Goal: Transaction & Acquisition: Download file/media

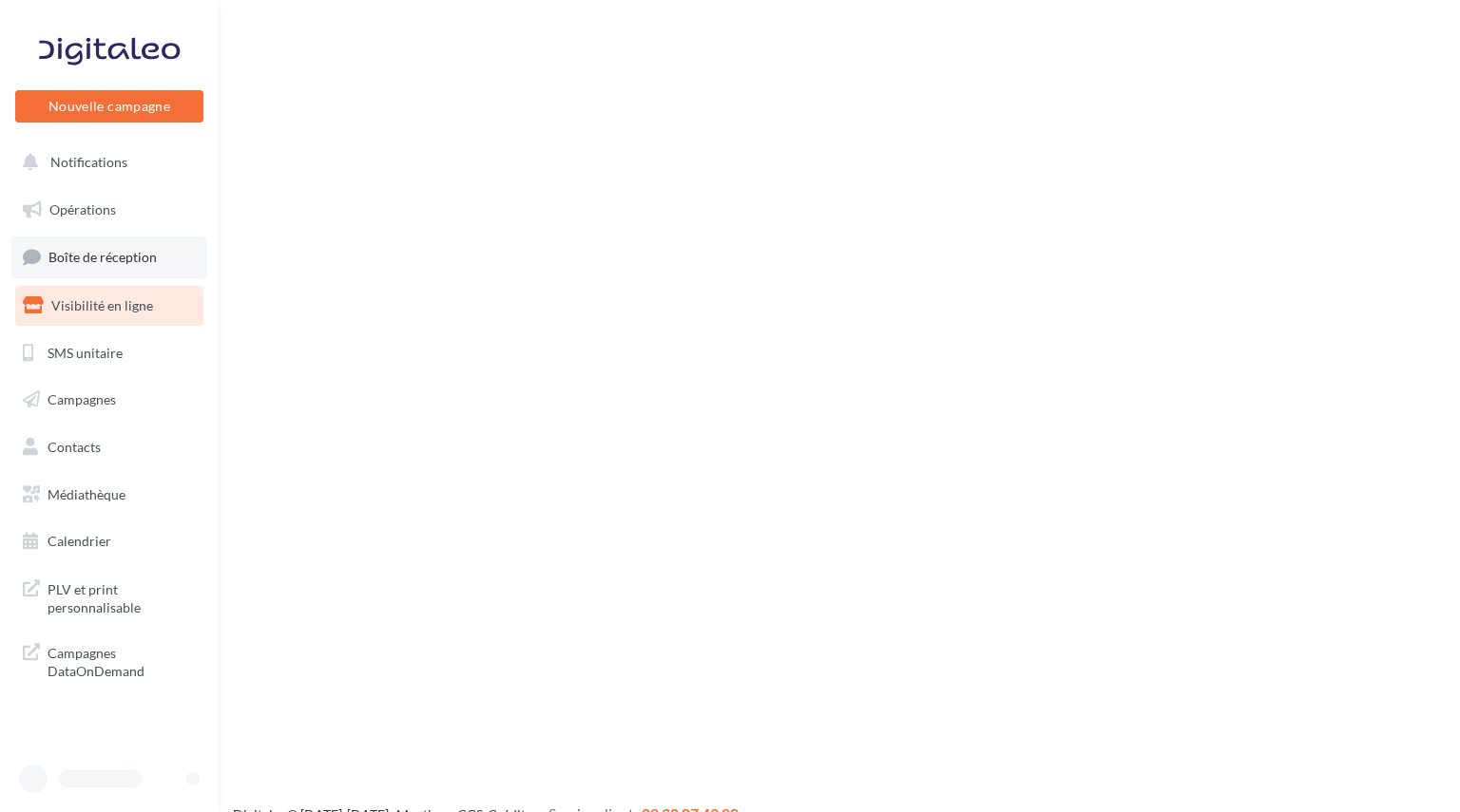
click at [101, 251] on span "Boîte de réception" at bounding box center [102, 257] width 108 height 16
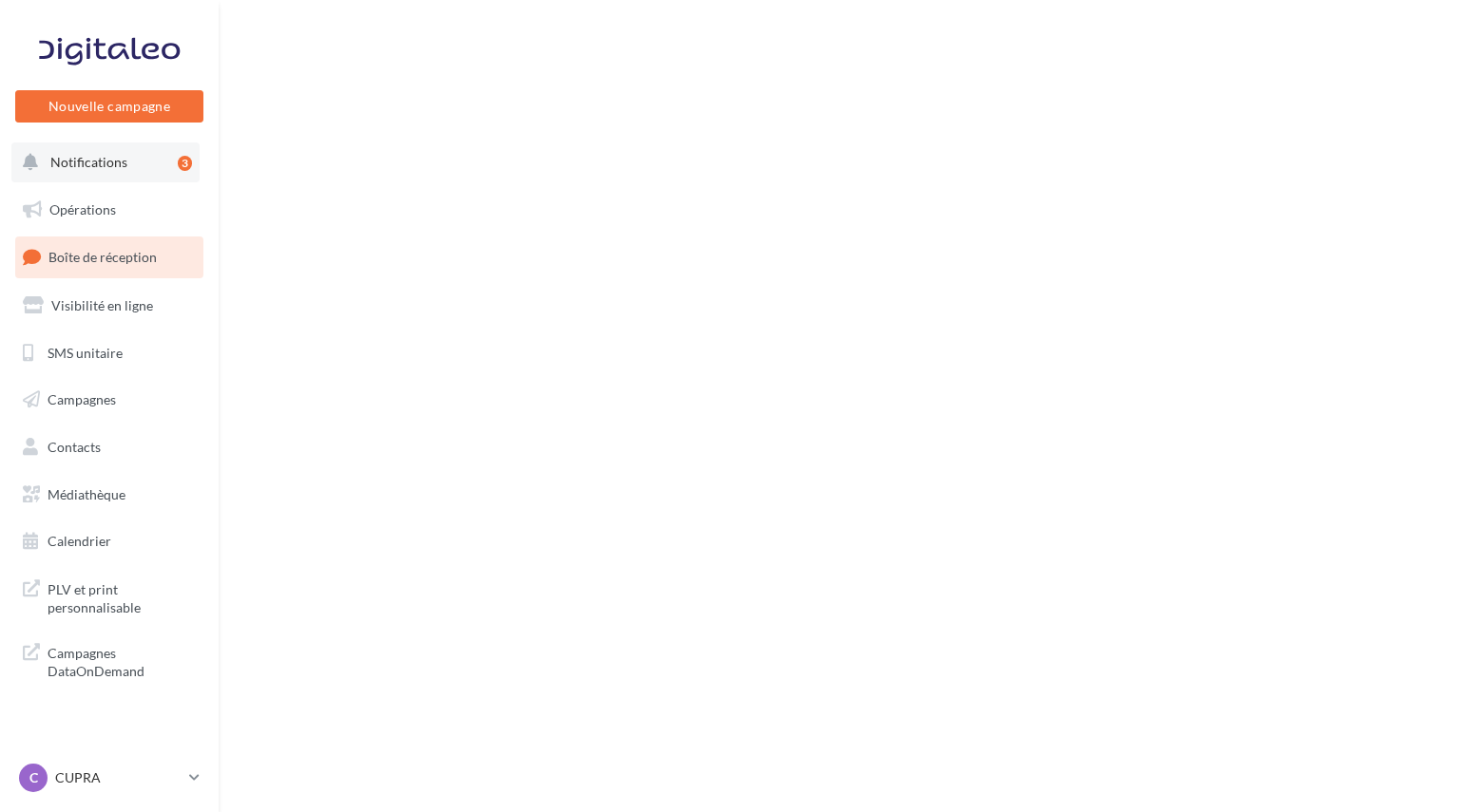
click at [100, 165] on span "Notifications" at bounding box center [89, 161] width 77 height 16
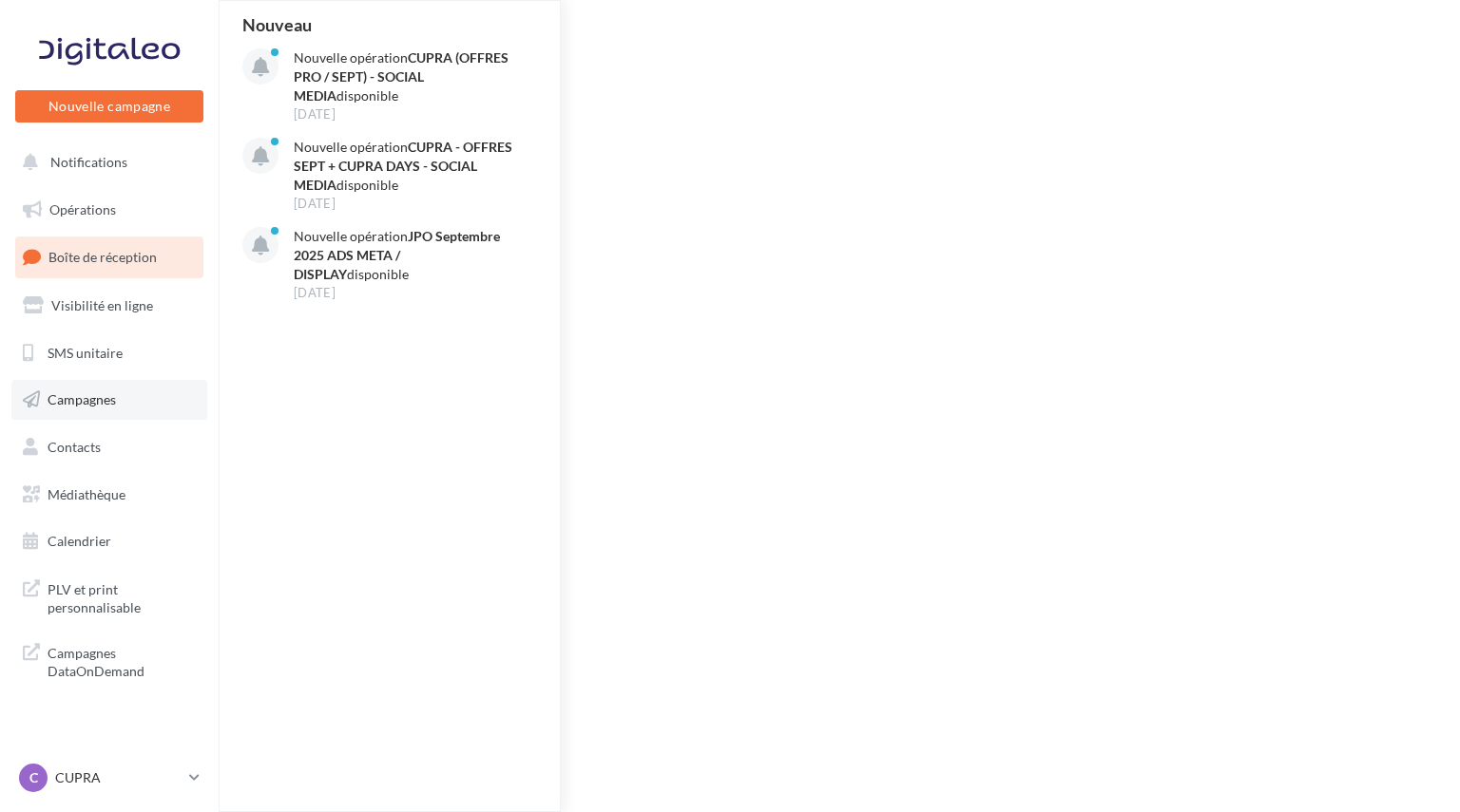
click at [91, 383] on link "Campagnes" at bounding box center [109, 400] width 196 height 40
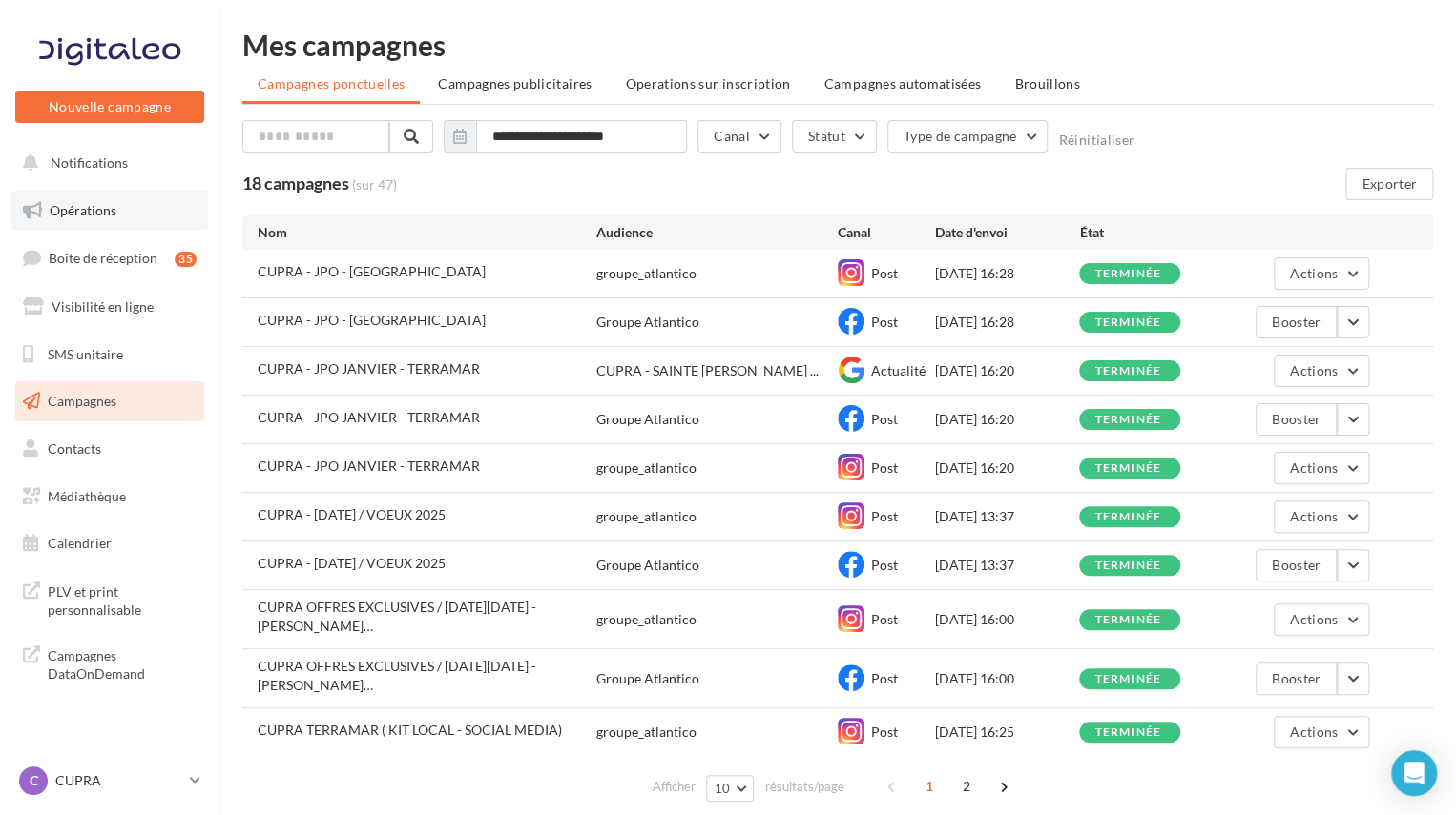
click at [70, 197] on link "Opérations" at bounding box center [109, 211] width 197 height 40
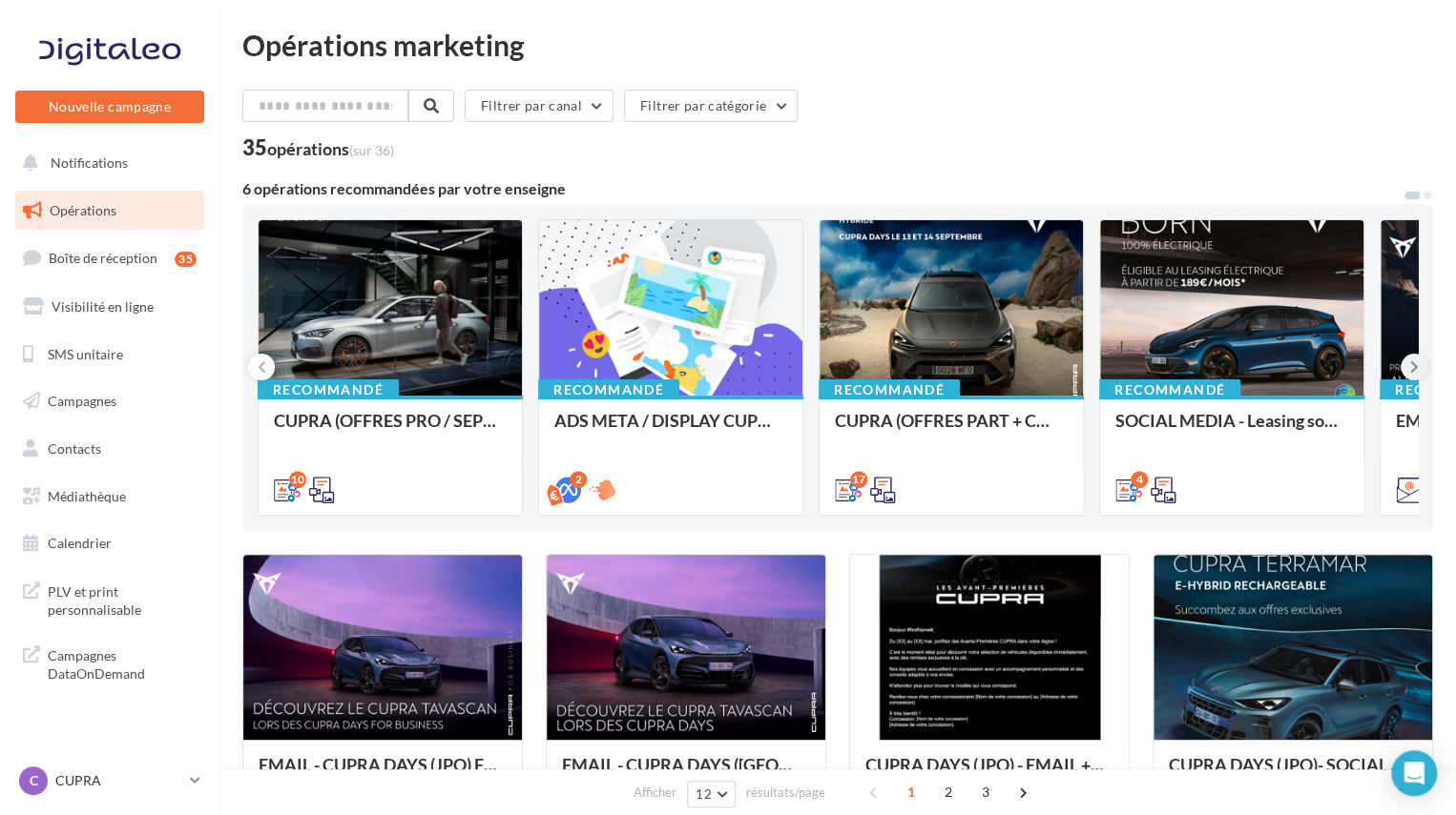
click at [1410, 363] on icon at bounding box center [1414, 367] width 9 height 19
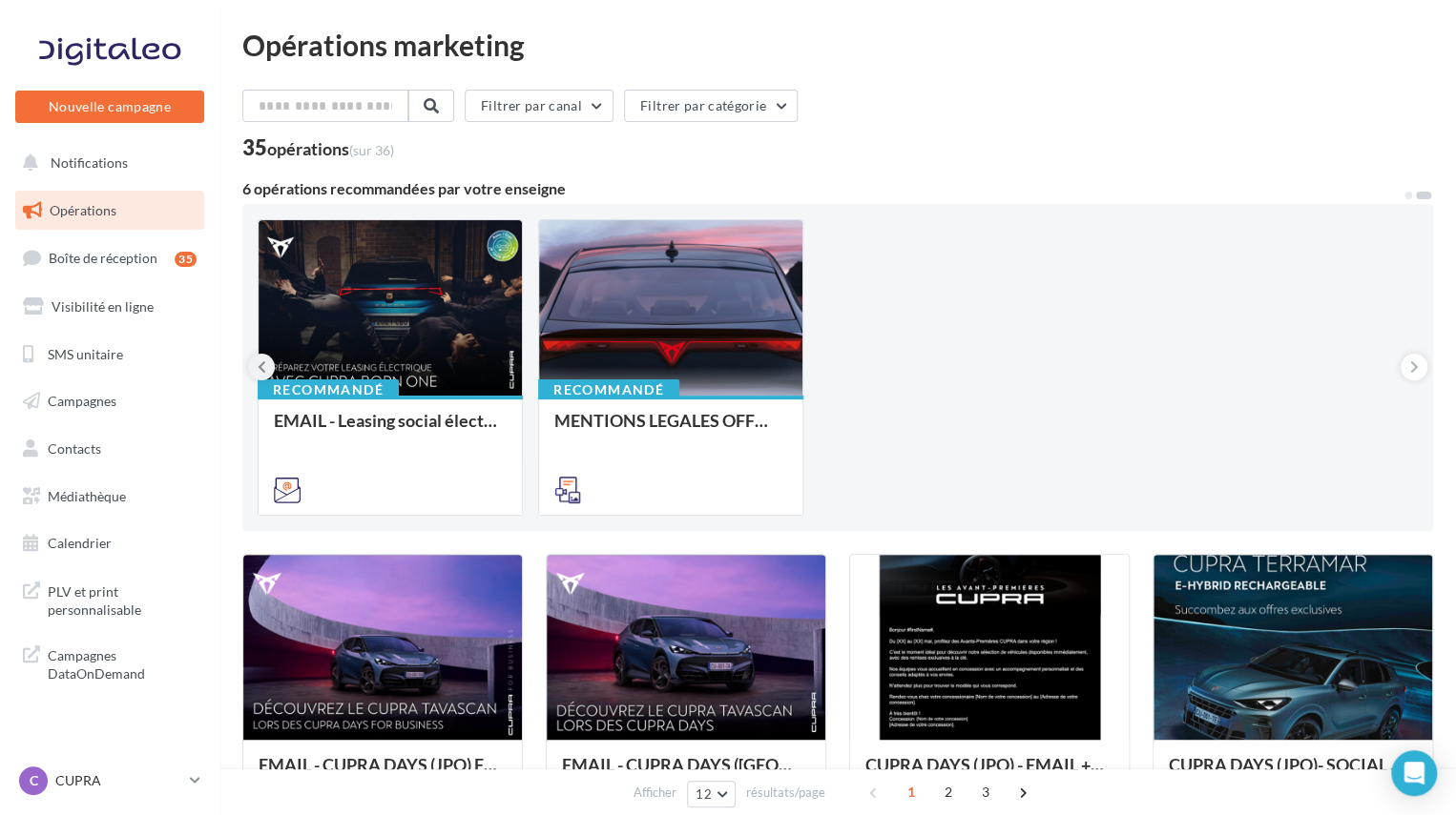
click at [256, 365] on button at bounding box center [262, 367] width 27 height 27
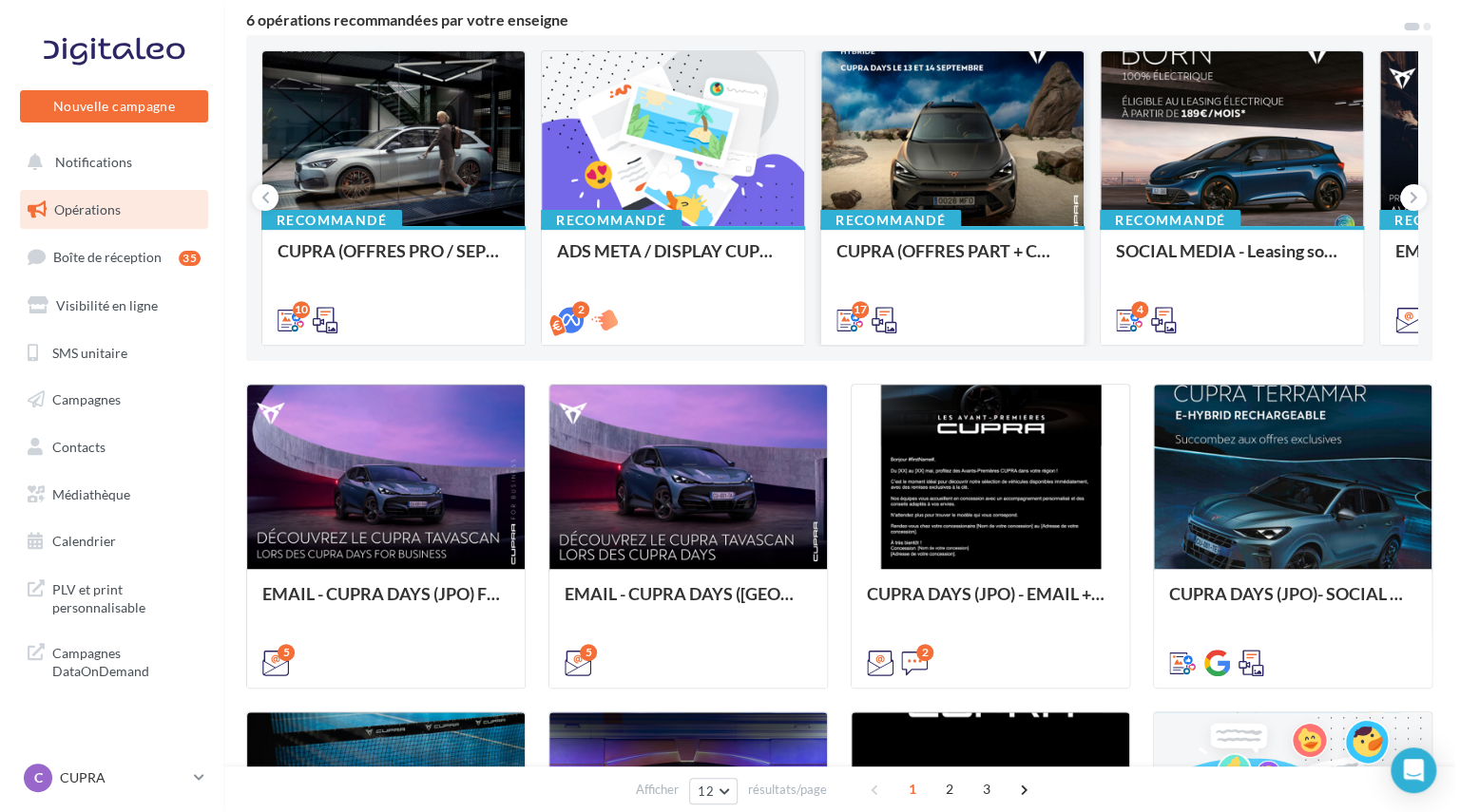
scroll to position [285, 0]
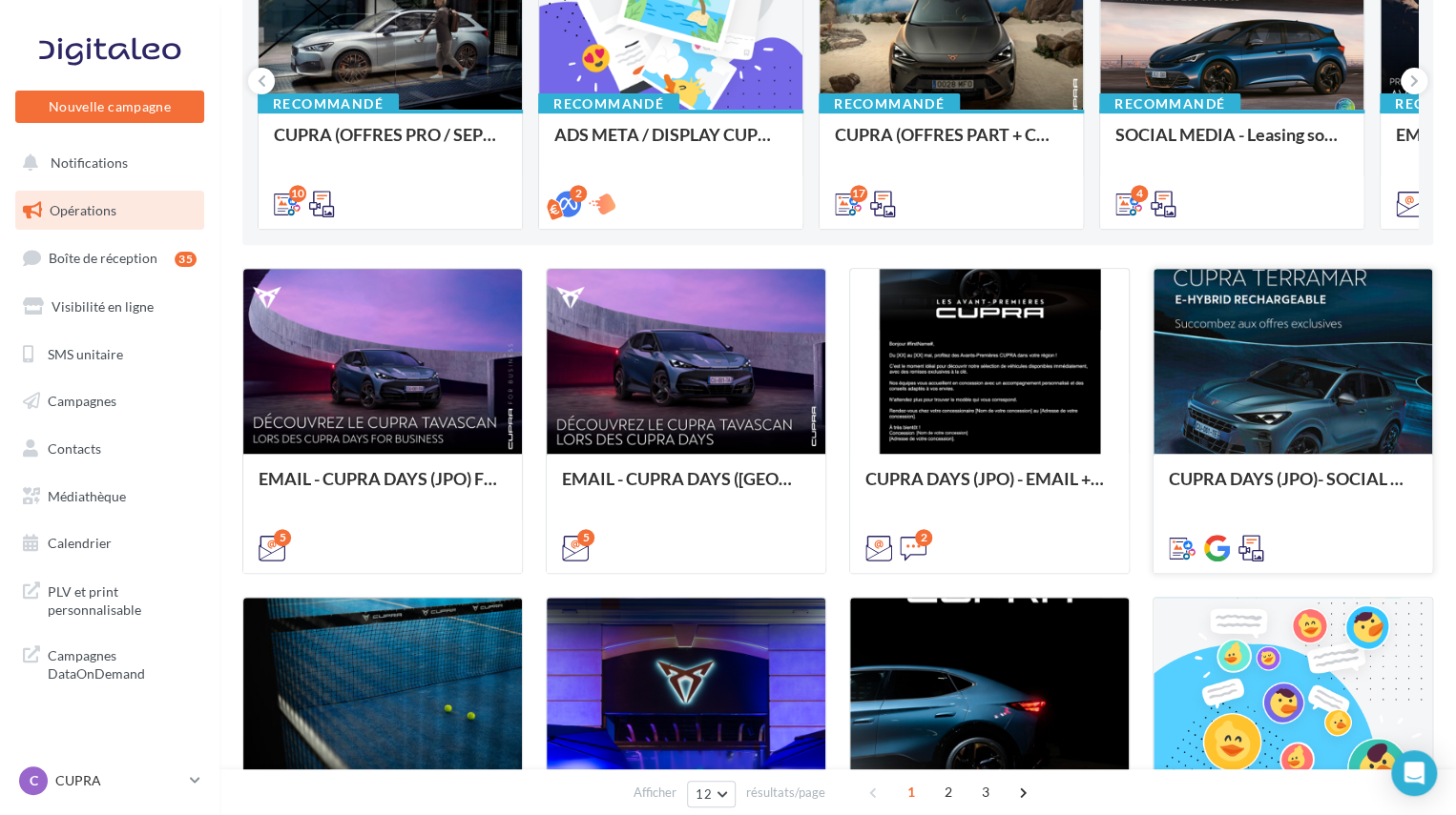
click at [1266, 350] on div at bounding box center [1293, 362] width 278 height 187
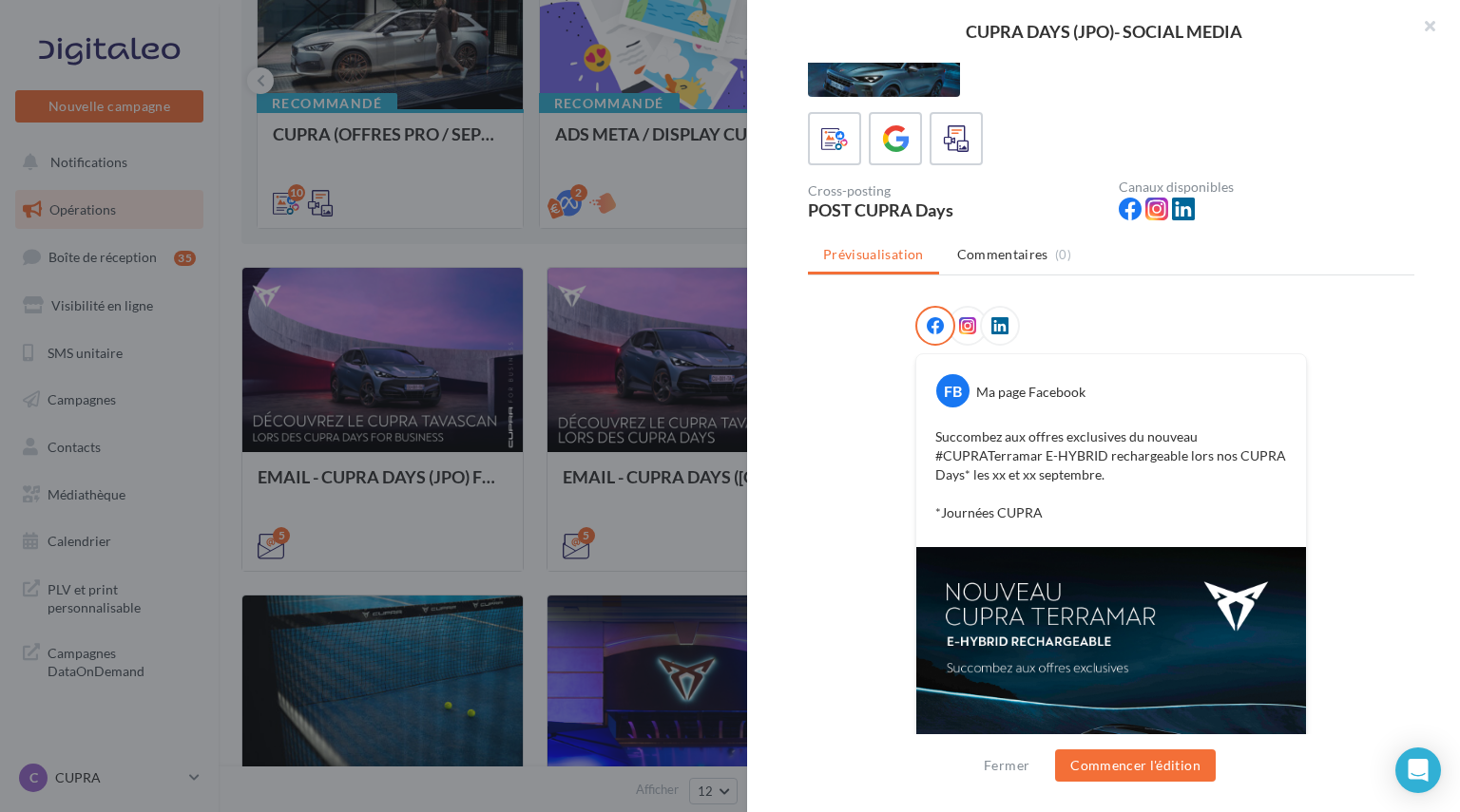
scroll to position [0, 0]
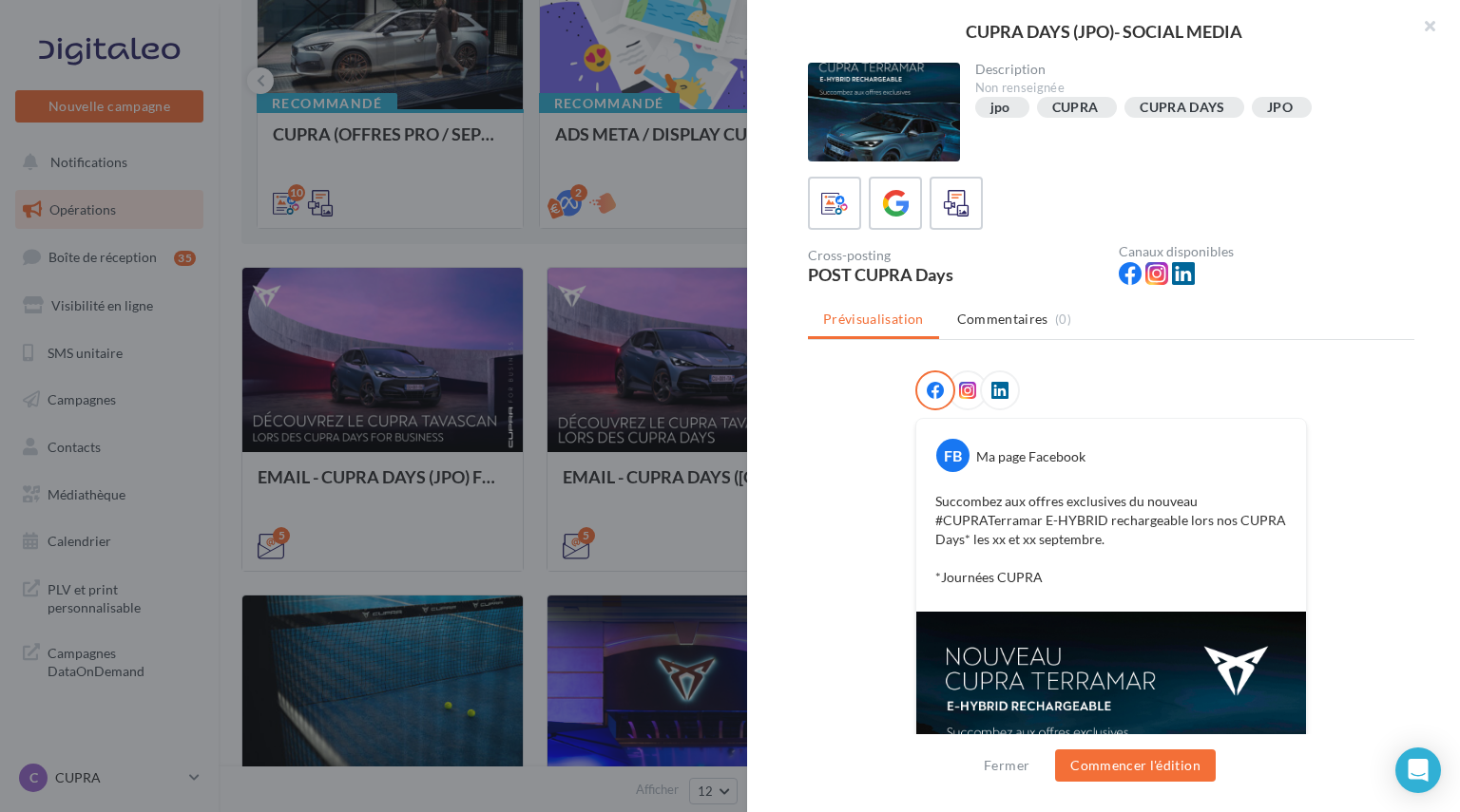
click at [962, 392] on icon at bounding box center [968, 391] width 17 height 17
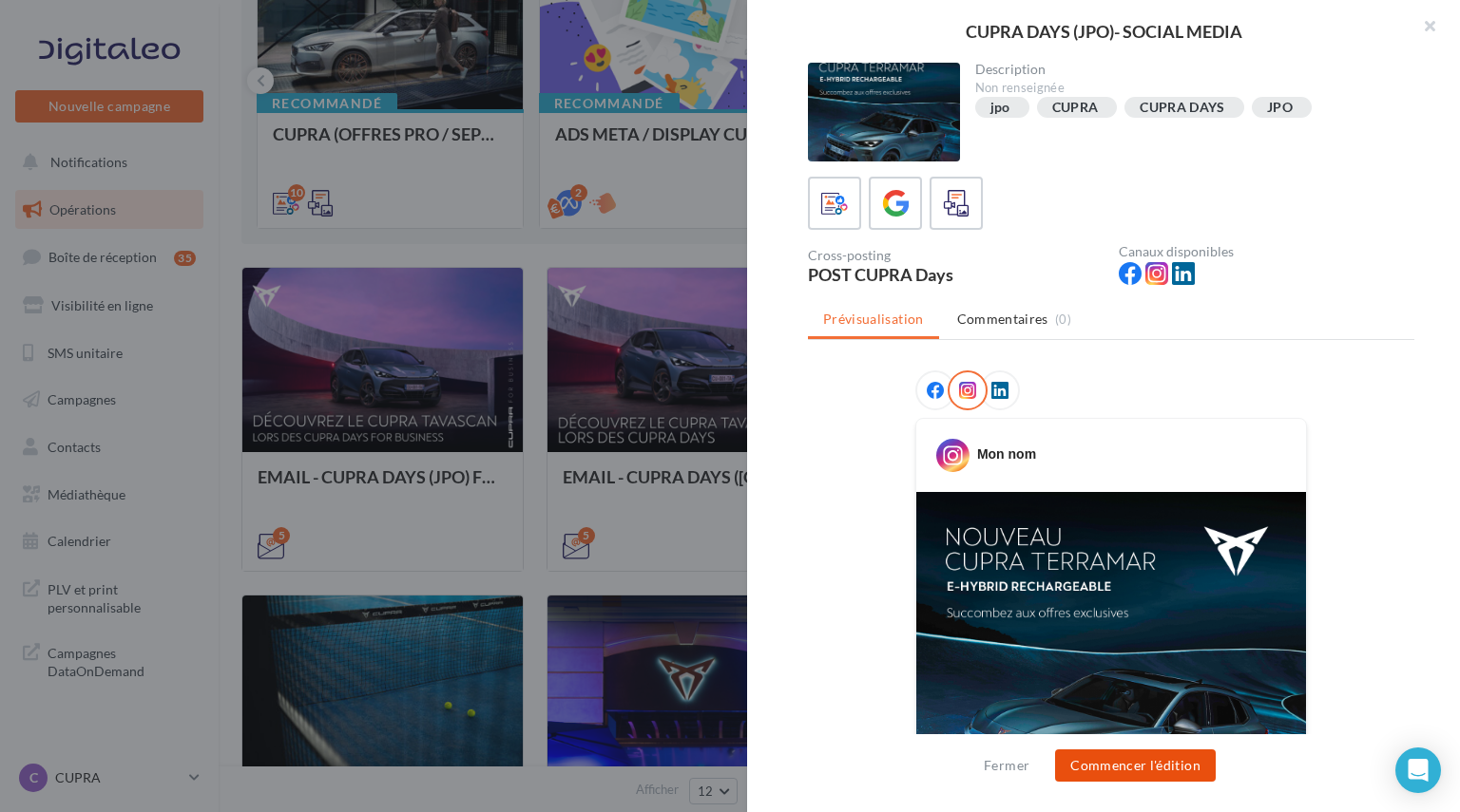
click at [1106, 767] on button "Commencer l'édition" at bounding box center [1135, 766] width 161 height 32
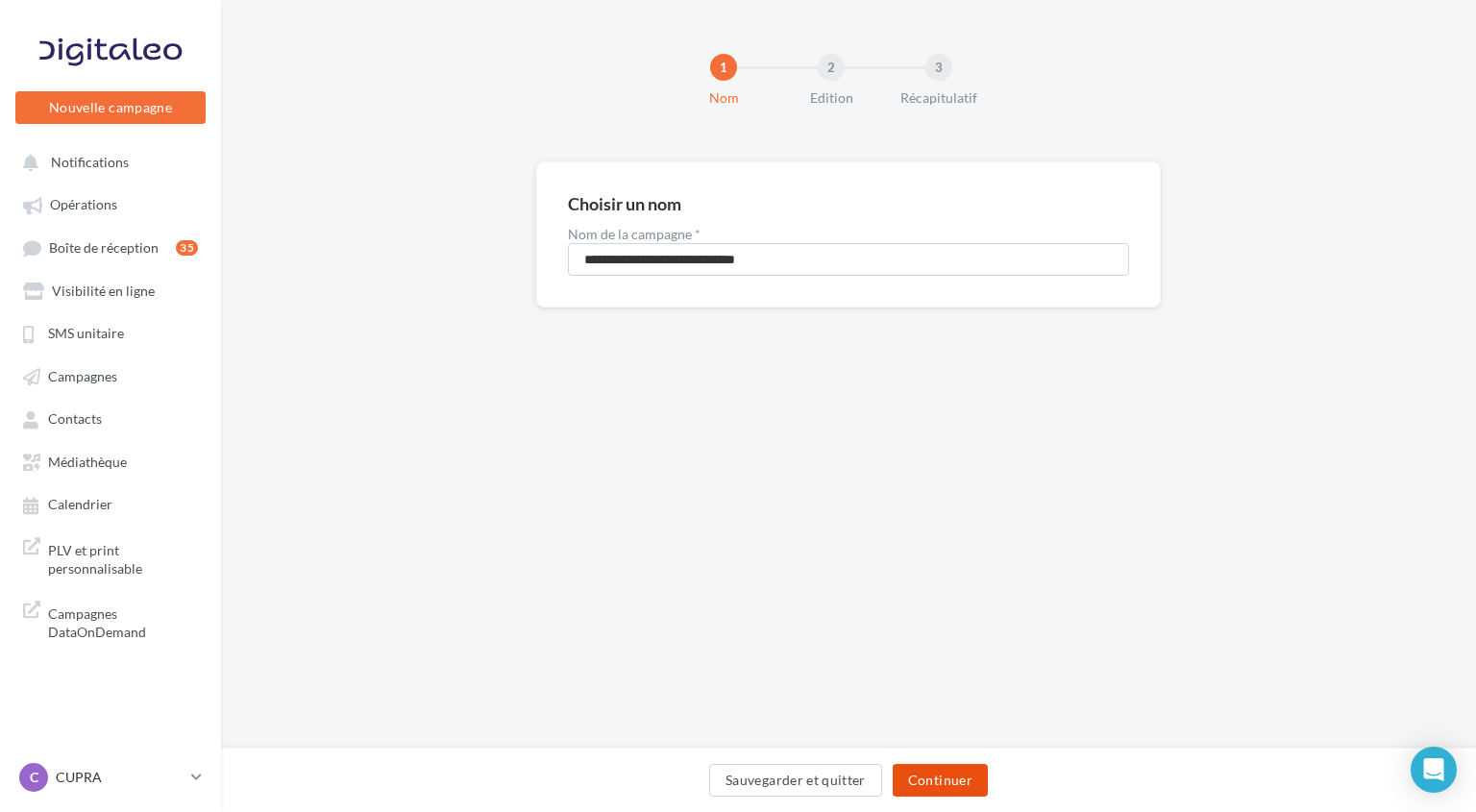
click at [924, 776] on button "Continuer" at bounding box center [940, 780] width 95 height 33
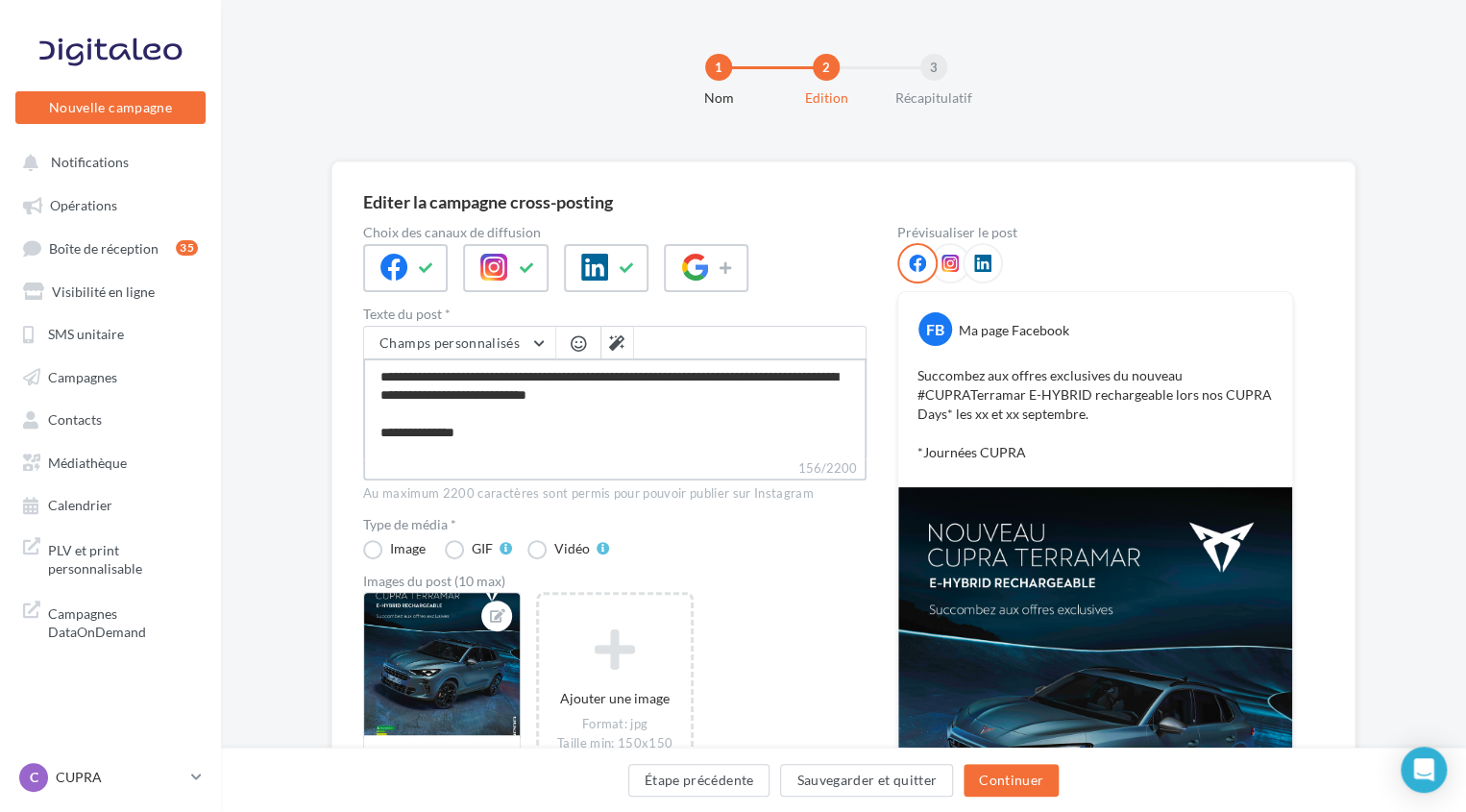
click at [624, 391] on textarea "**********" at bounding box center [614, 407] width 503 height 99
type textarea "**********"
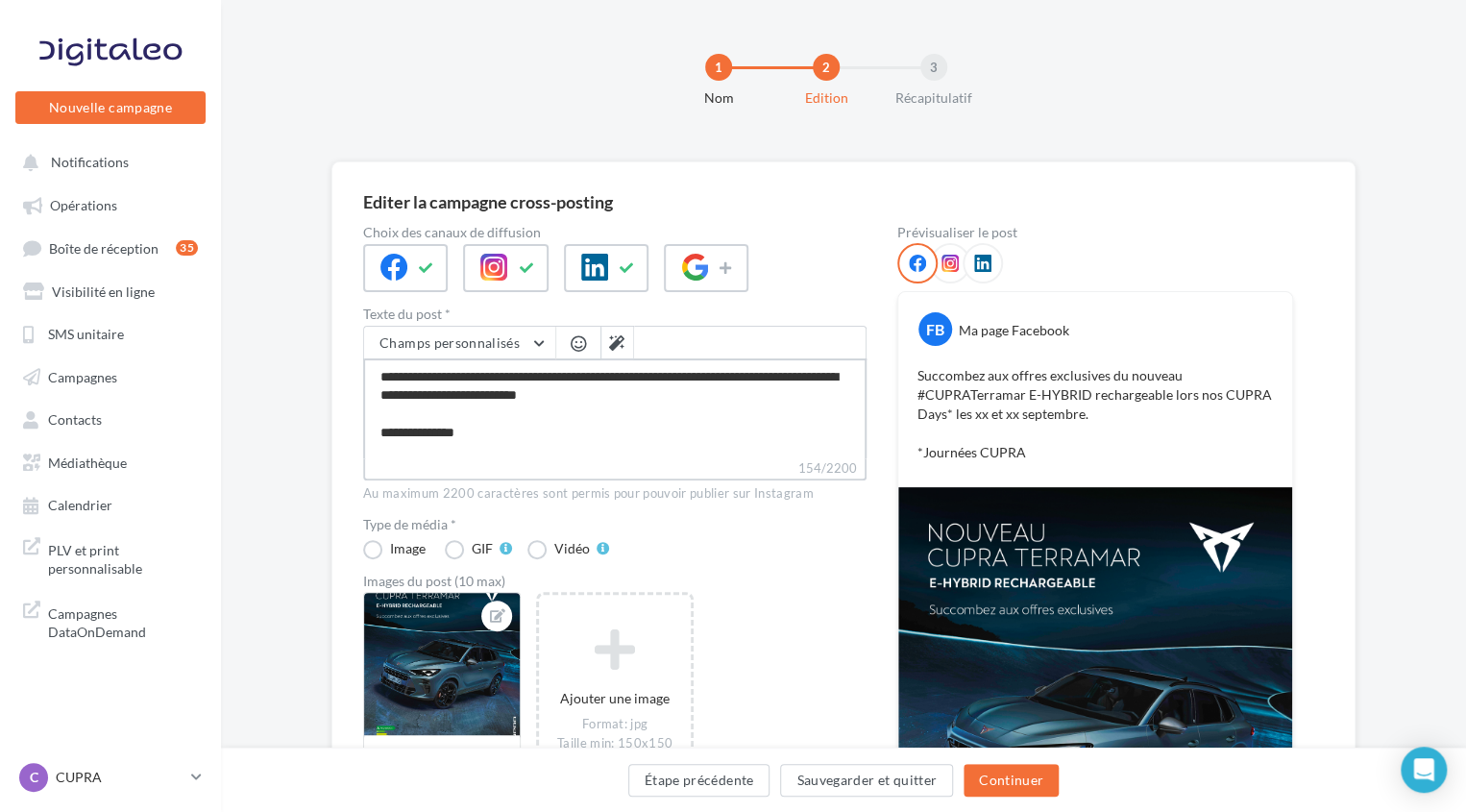
type textarea "**********"
click at [647, 393] on textarea "**********" at bounding box center [614, 407] width 503 height 99
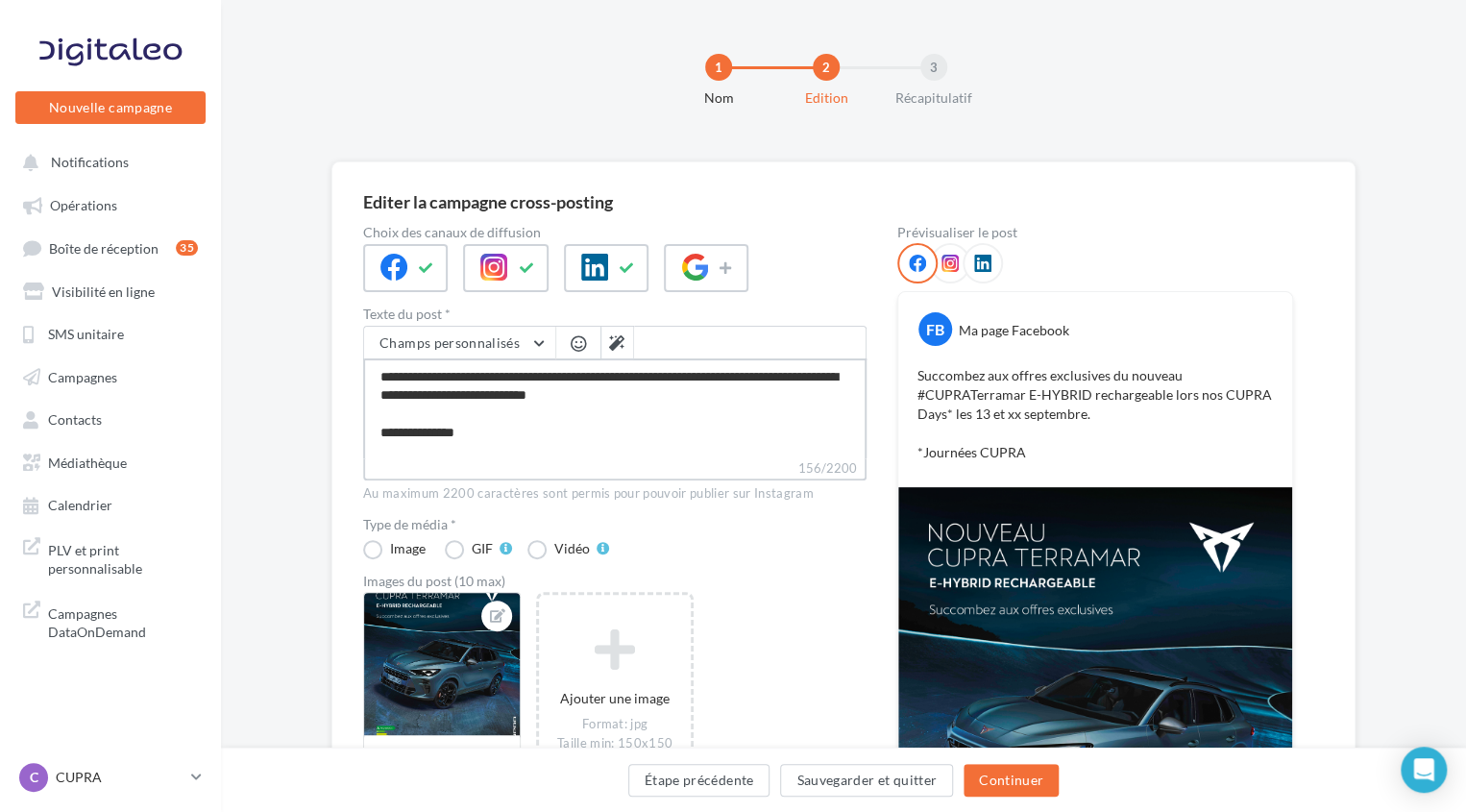
click at [647, 393] on textarea "**********" at bounding box center [614, 407] width 503 height 99
type textarea "**********"
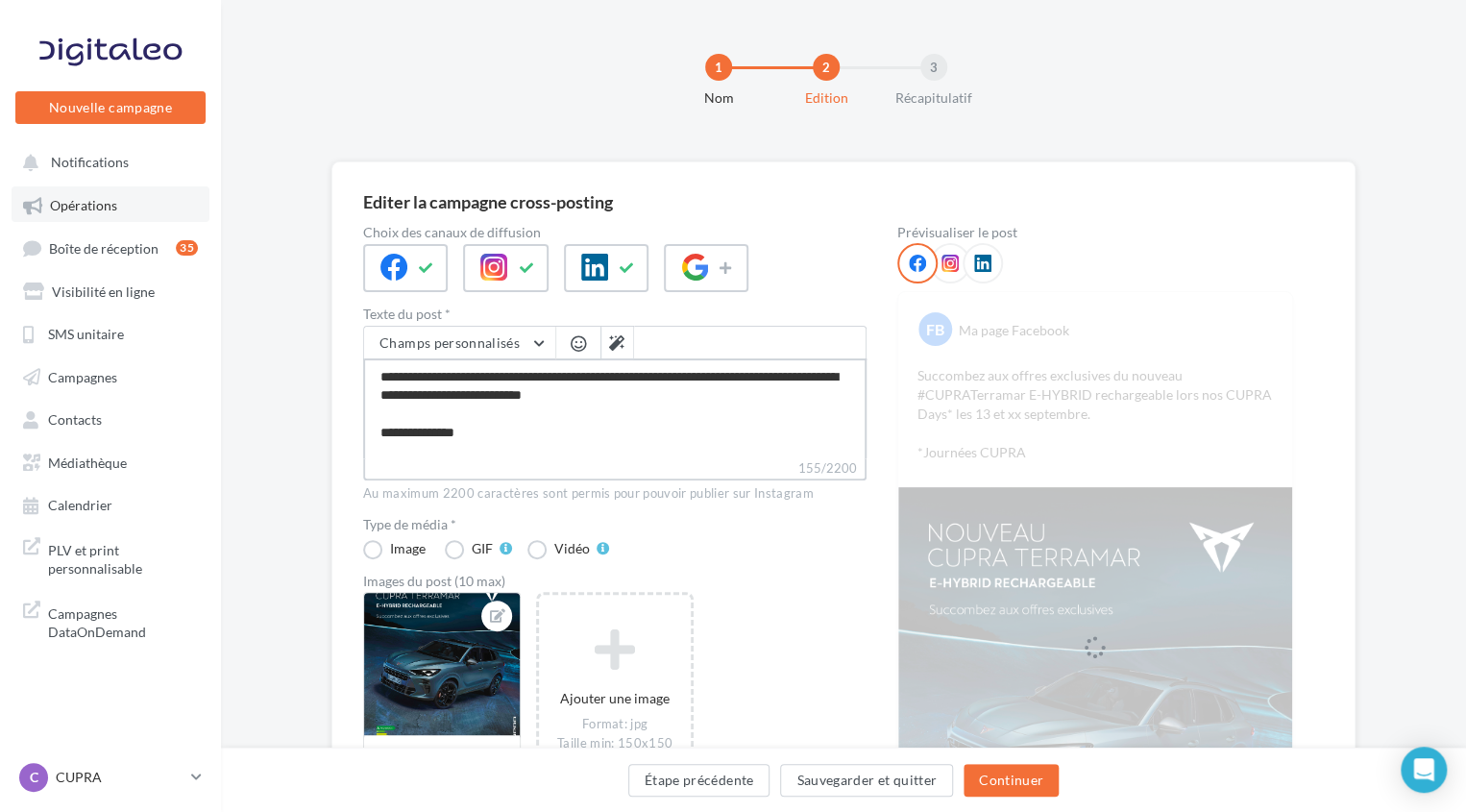
type textarea "**********"
click at [91, 200] on span "Opérations" at bounding box center [84, 205] width 68 height 16
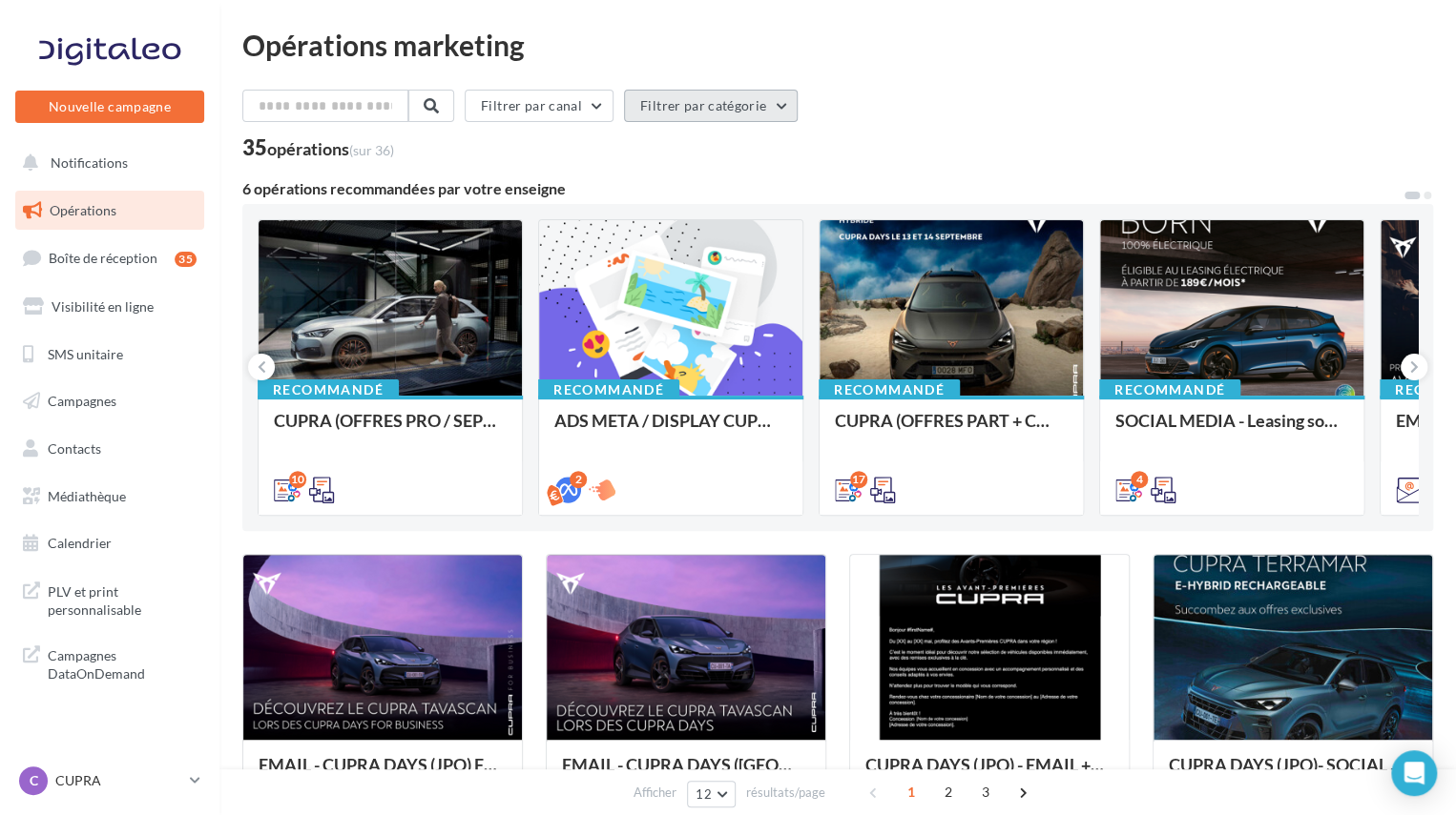
click at [724, 97] on button "Filtrer par catégorie" at bounding box center [711, 106] width 174 height 33
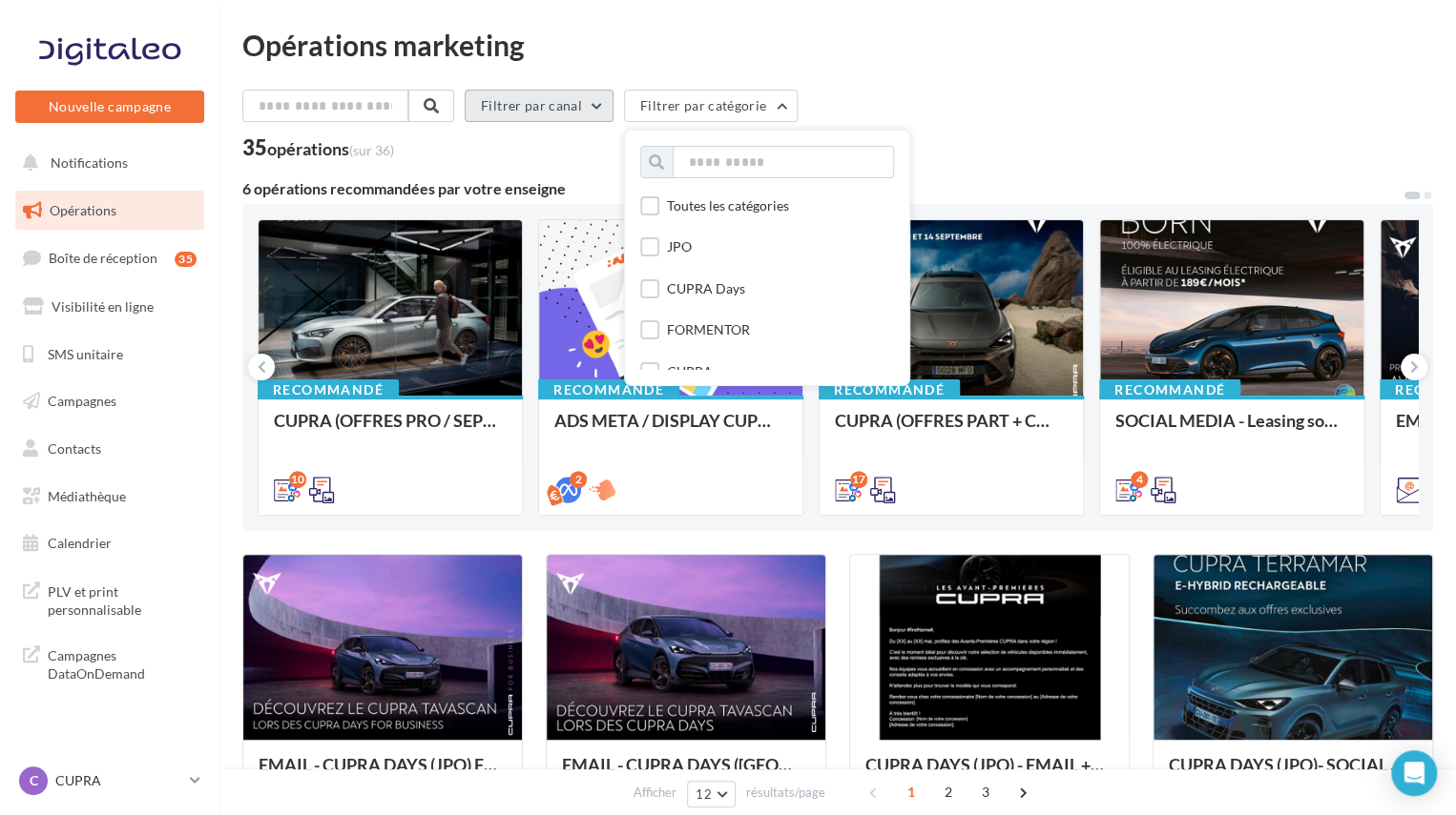
click at [562, 113] on button "Filtrer par canal" at bounding box center [538, 106] width 149 height 33
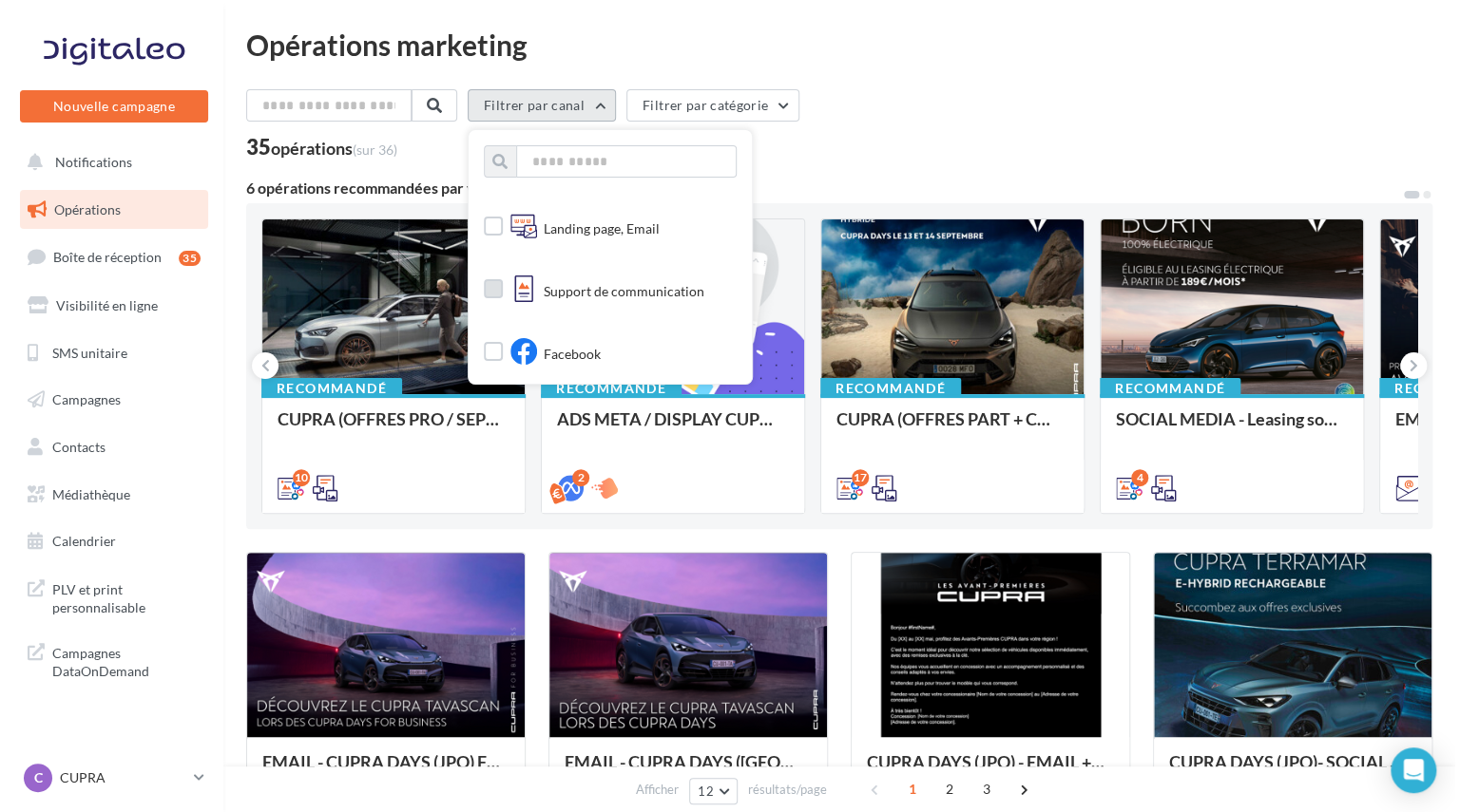
scroll to position [480, 0]
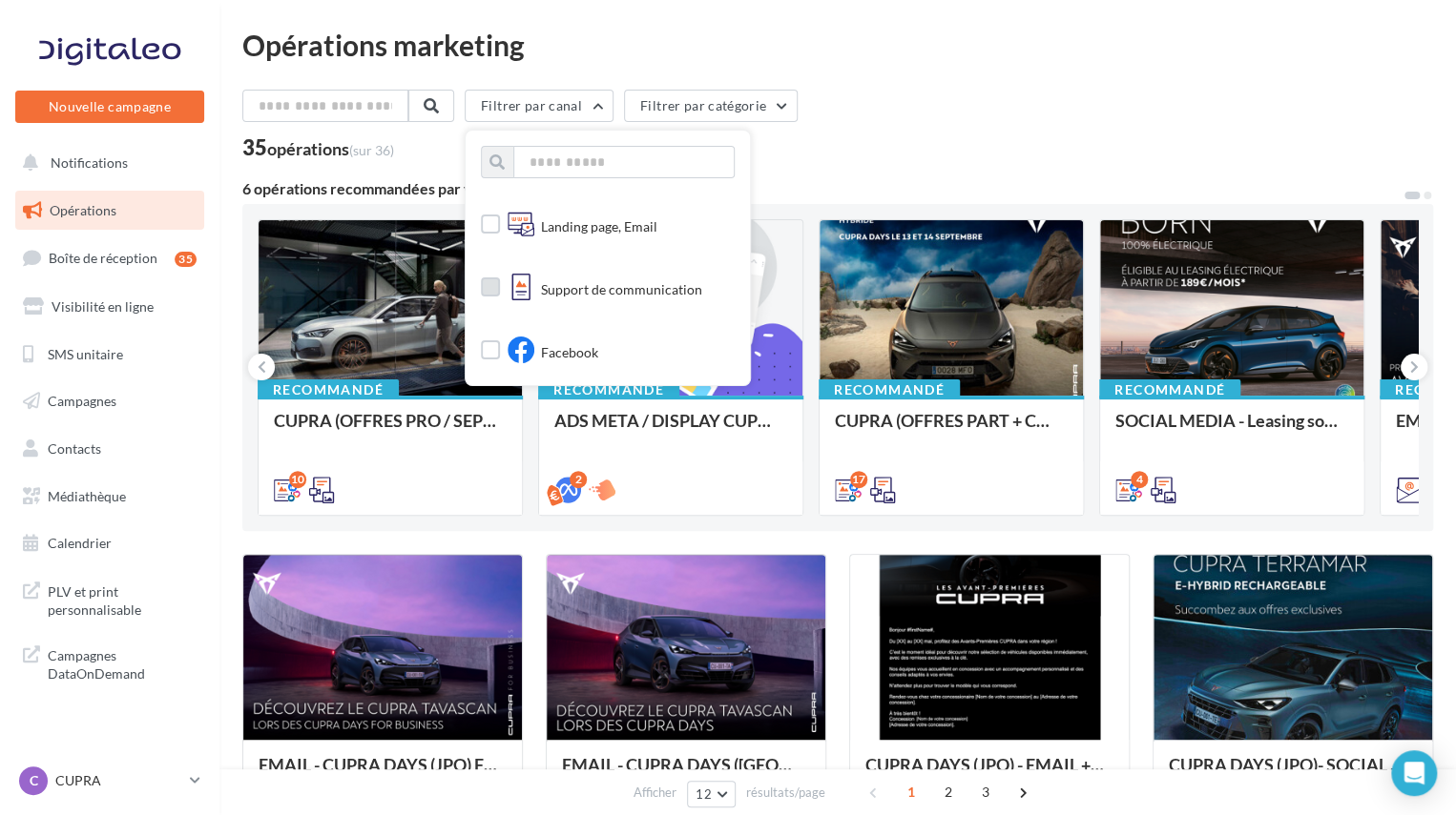
click at [500, 291] on label at bounding box center [490, 287] width 19 height 19
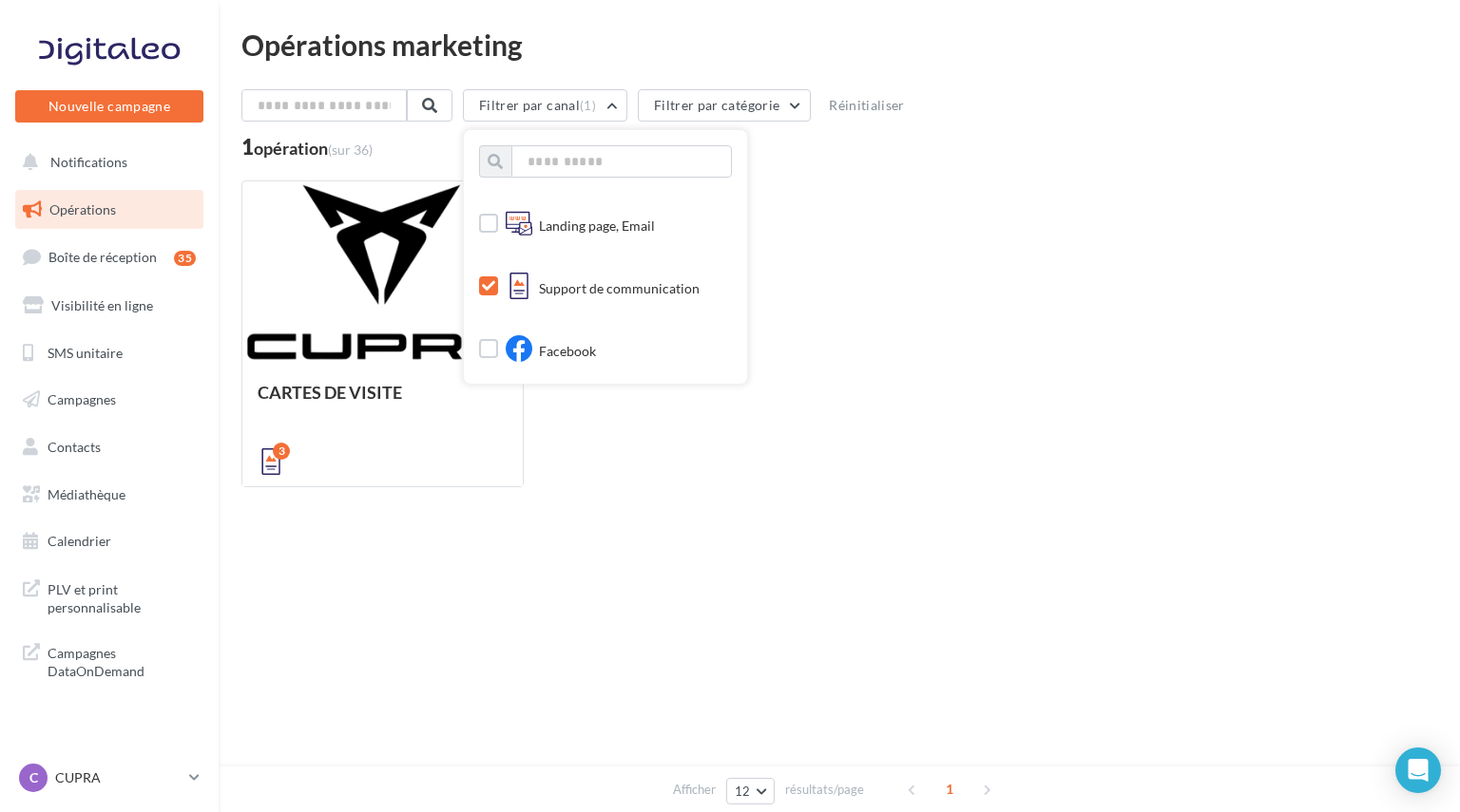
click at [498, 276] on label at bounding box center [488, 286] width 19 height 19
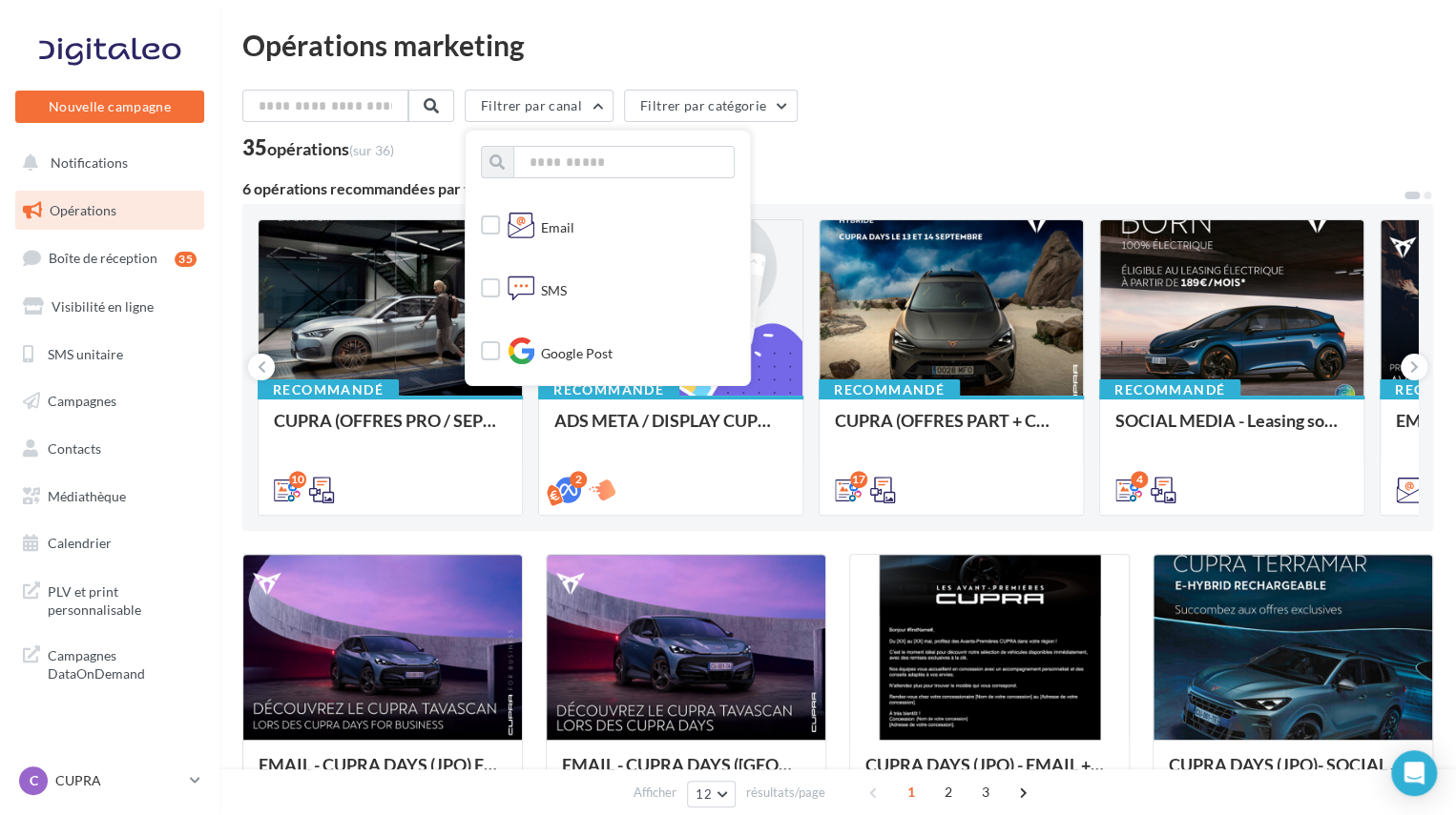
scroll to position [5, 0]
click at [500, 323] on label at bounding box center [490, 321] width 19 height 19
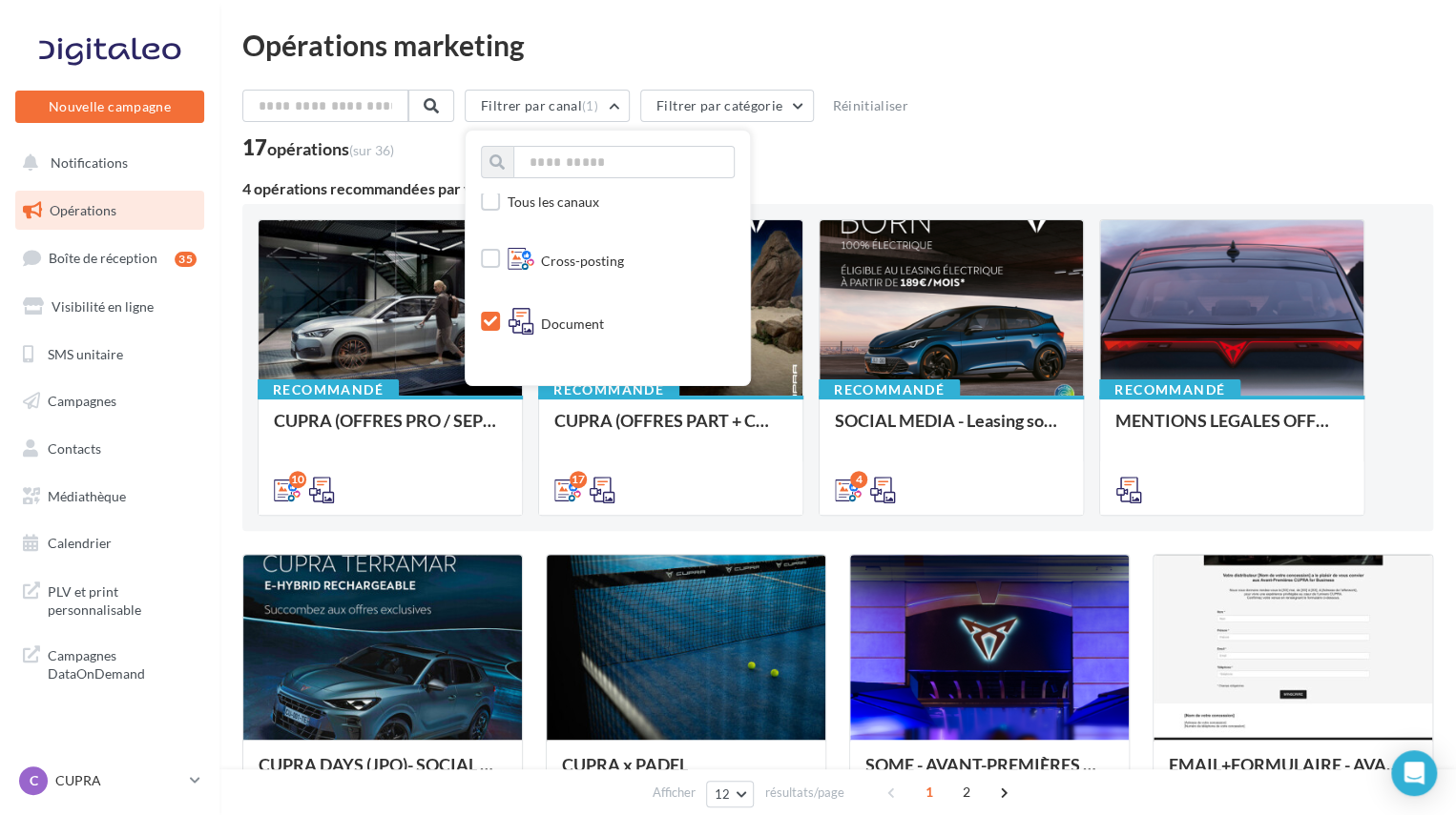
click at [868, 160] on div "17 opérations (sur 36)" at bounding box center [837, 150] width 1190 height 25
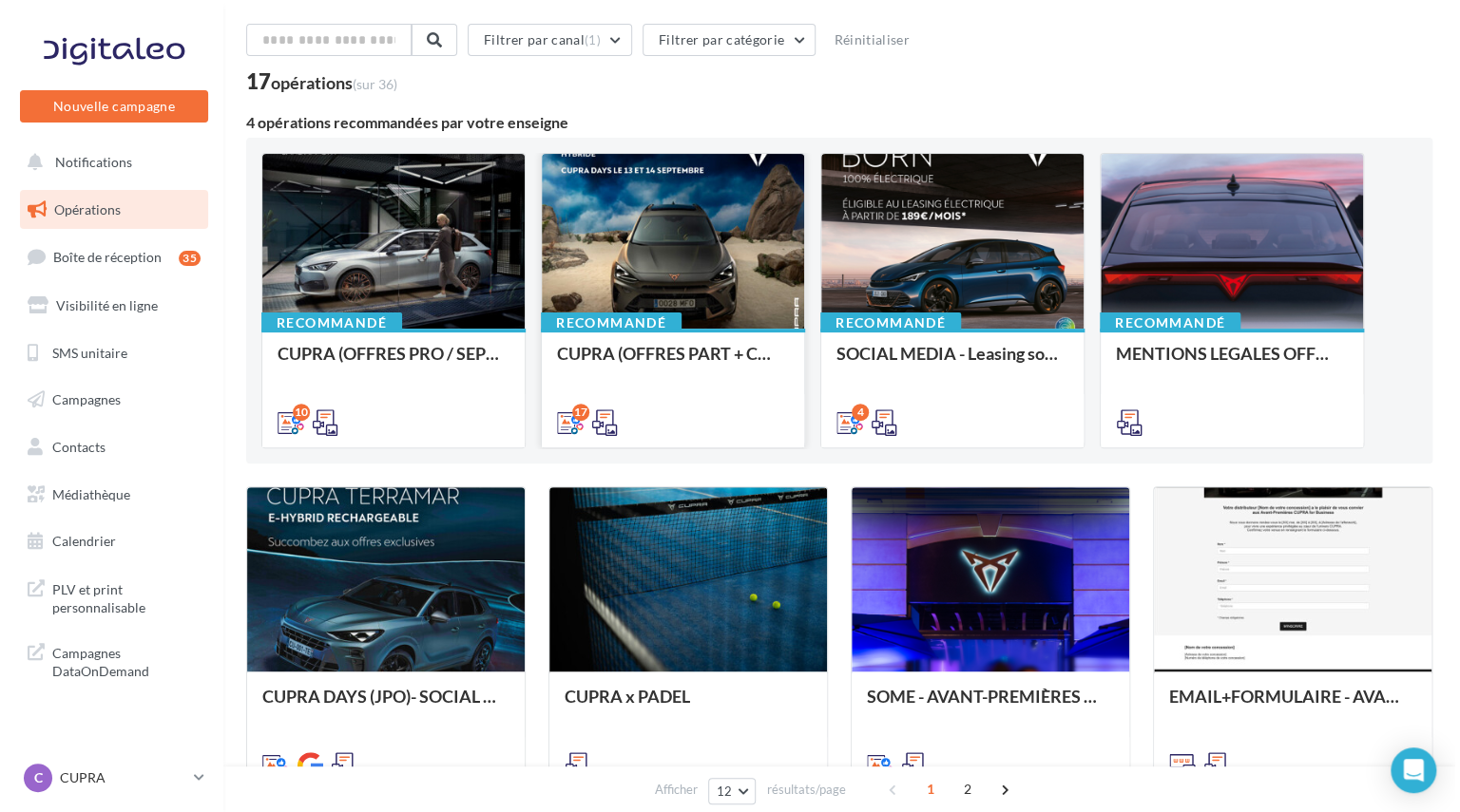
scroll to position [95, 0]
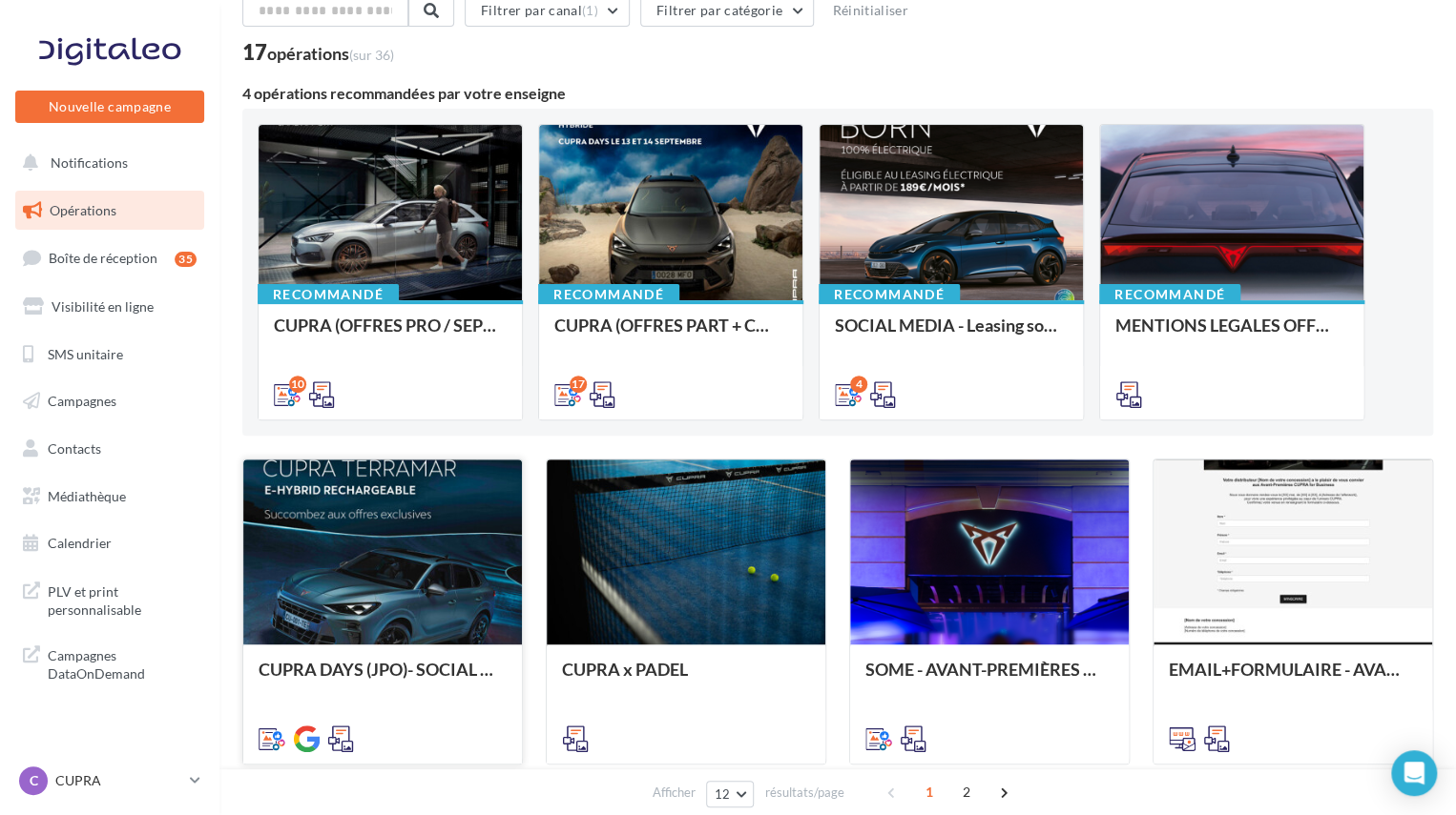
click at [400, 506] on div at bounding box center [383, 552] width 278 height 187
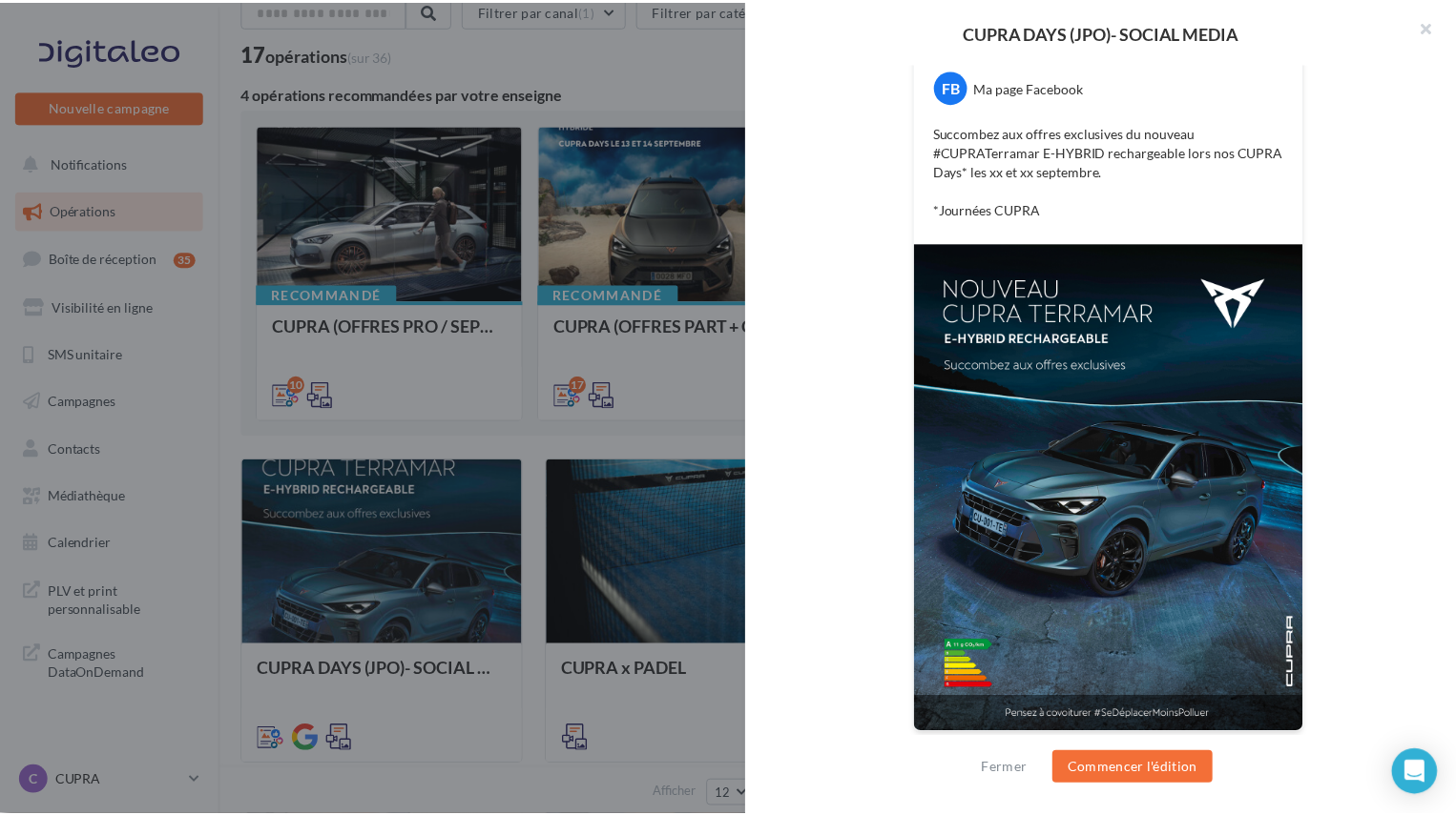
scroll to position [0, 0]
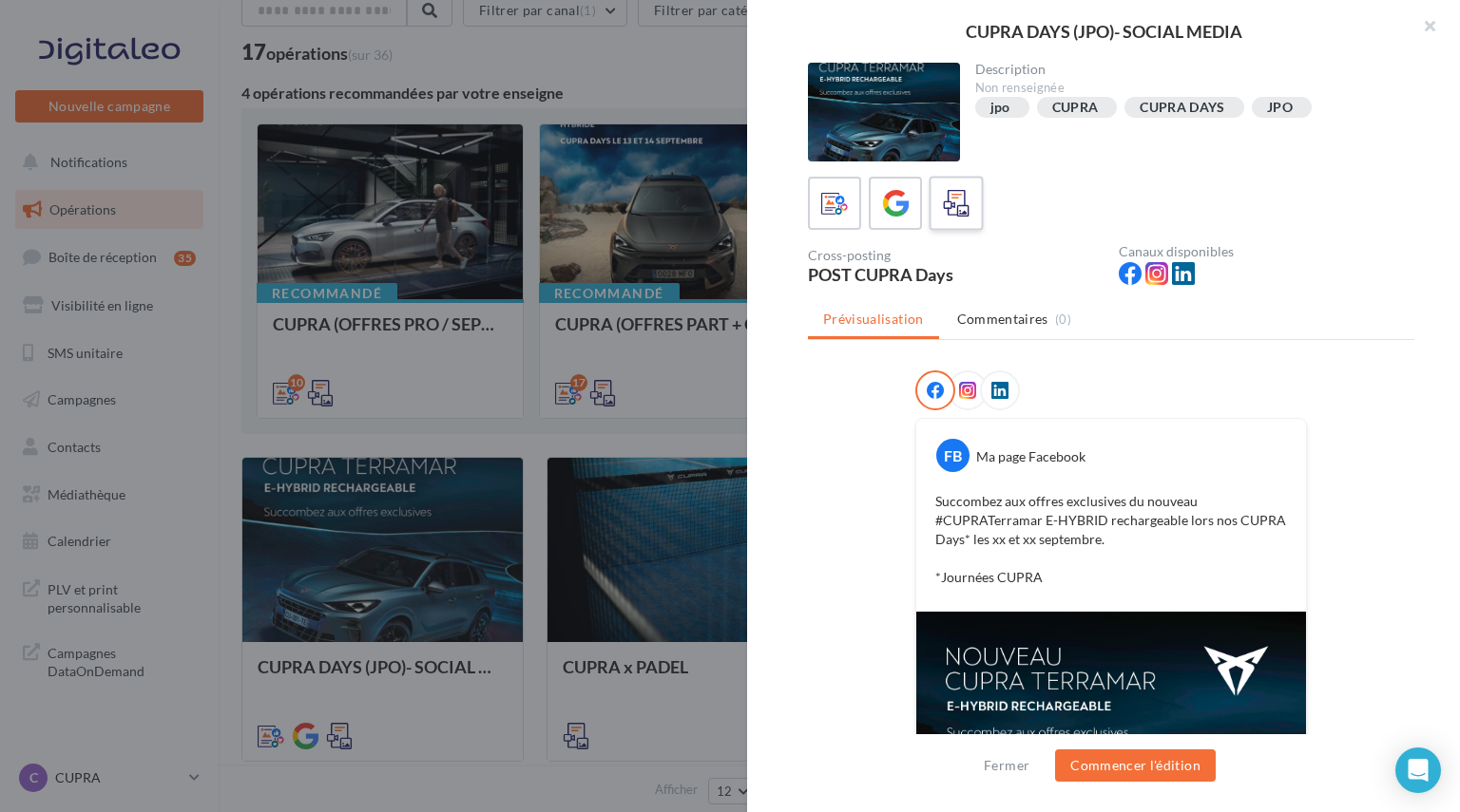
click at [935, 220] on label at bounding box center [955, 203] width 54 height 54
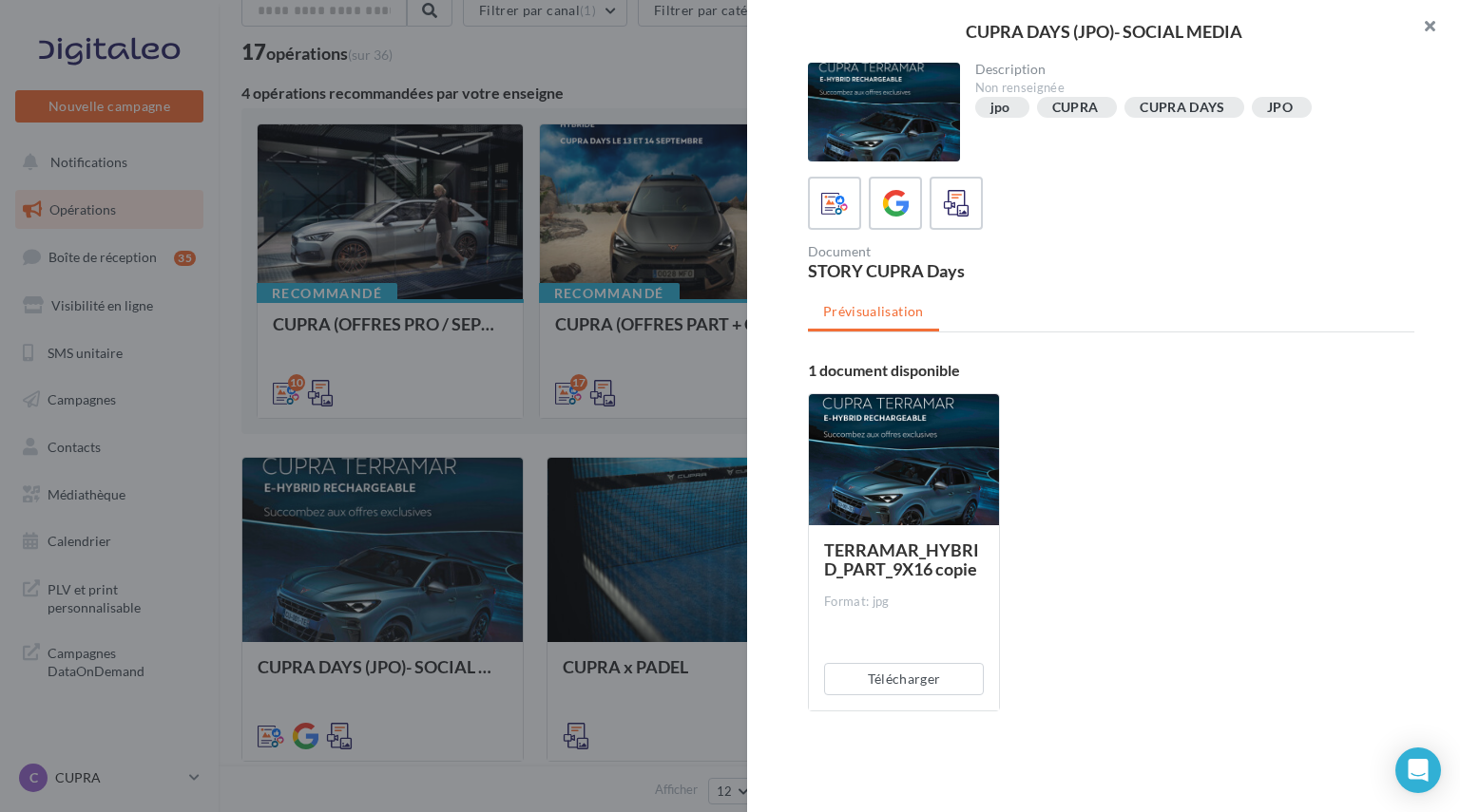
click at [1428, 26] on button "button" at bounding box center [1422, 29] width 76 height 57
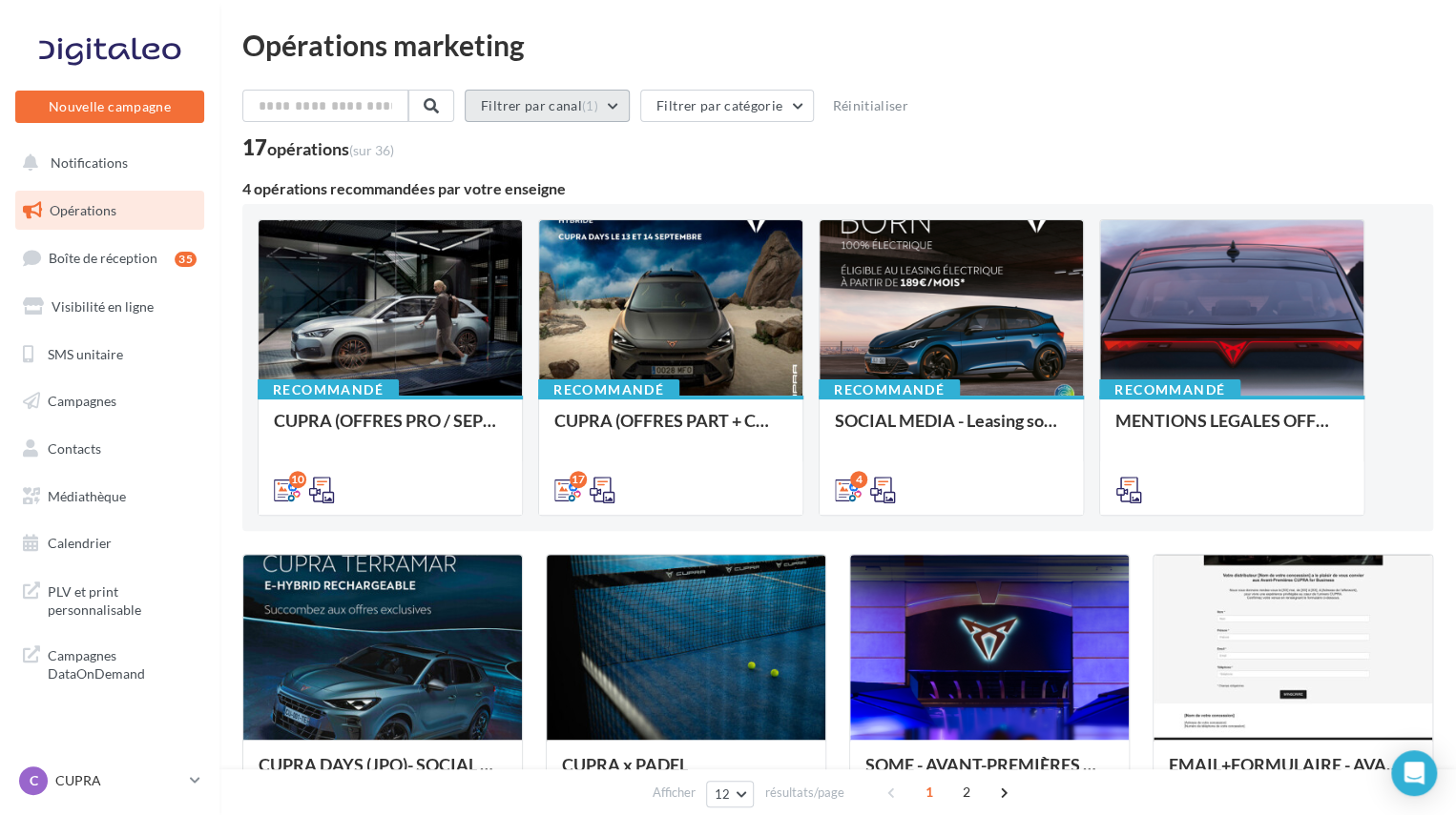
click at [599, 110] on span "(1)" at bounding box center [590, 105] width 16 height 15
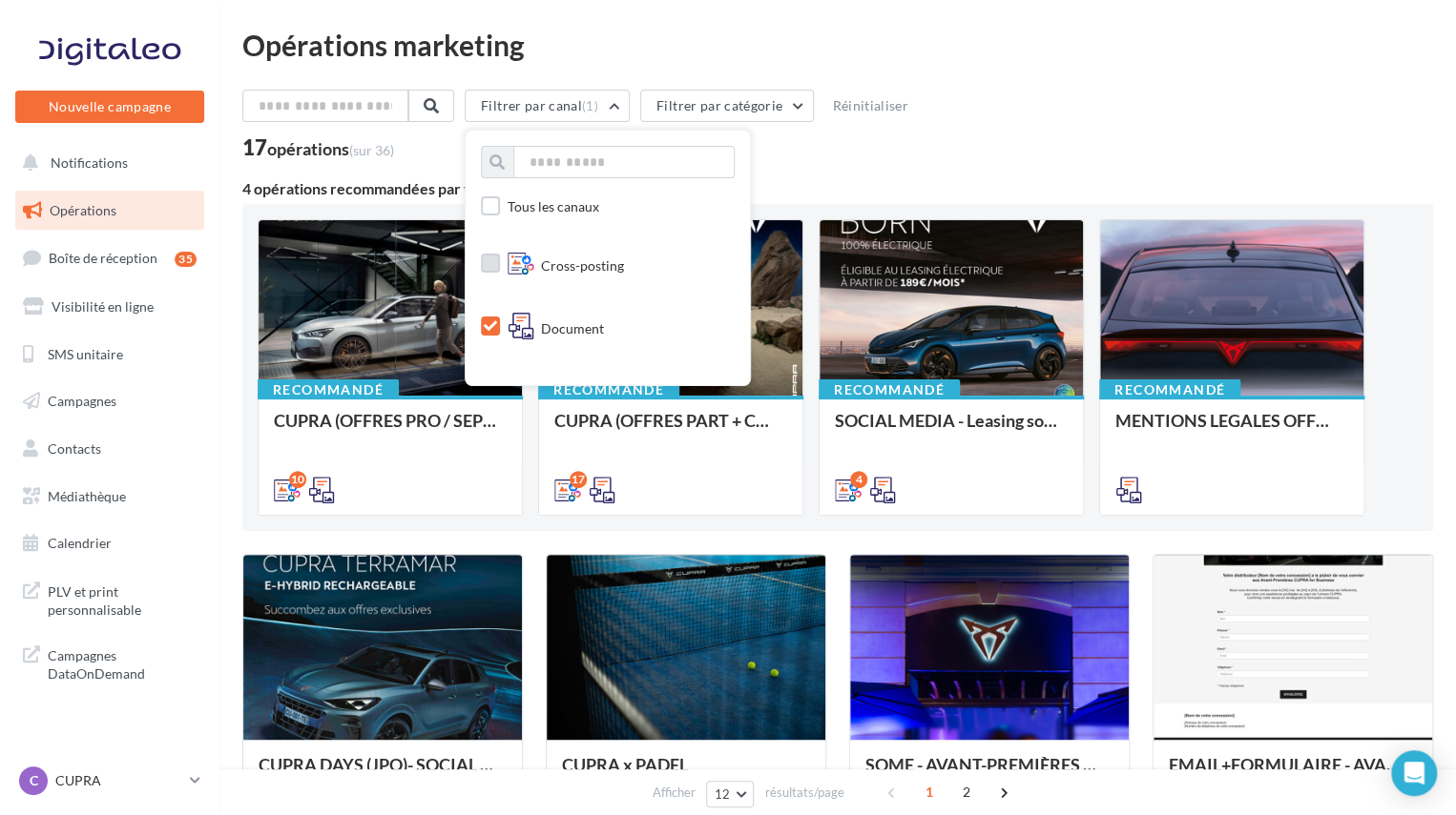
click at [500, 261] on label at bounding box center [490, 264] width 19 height 19
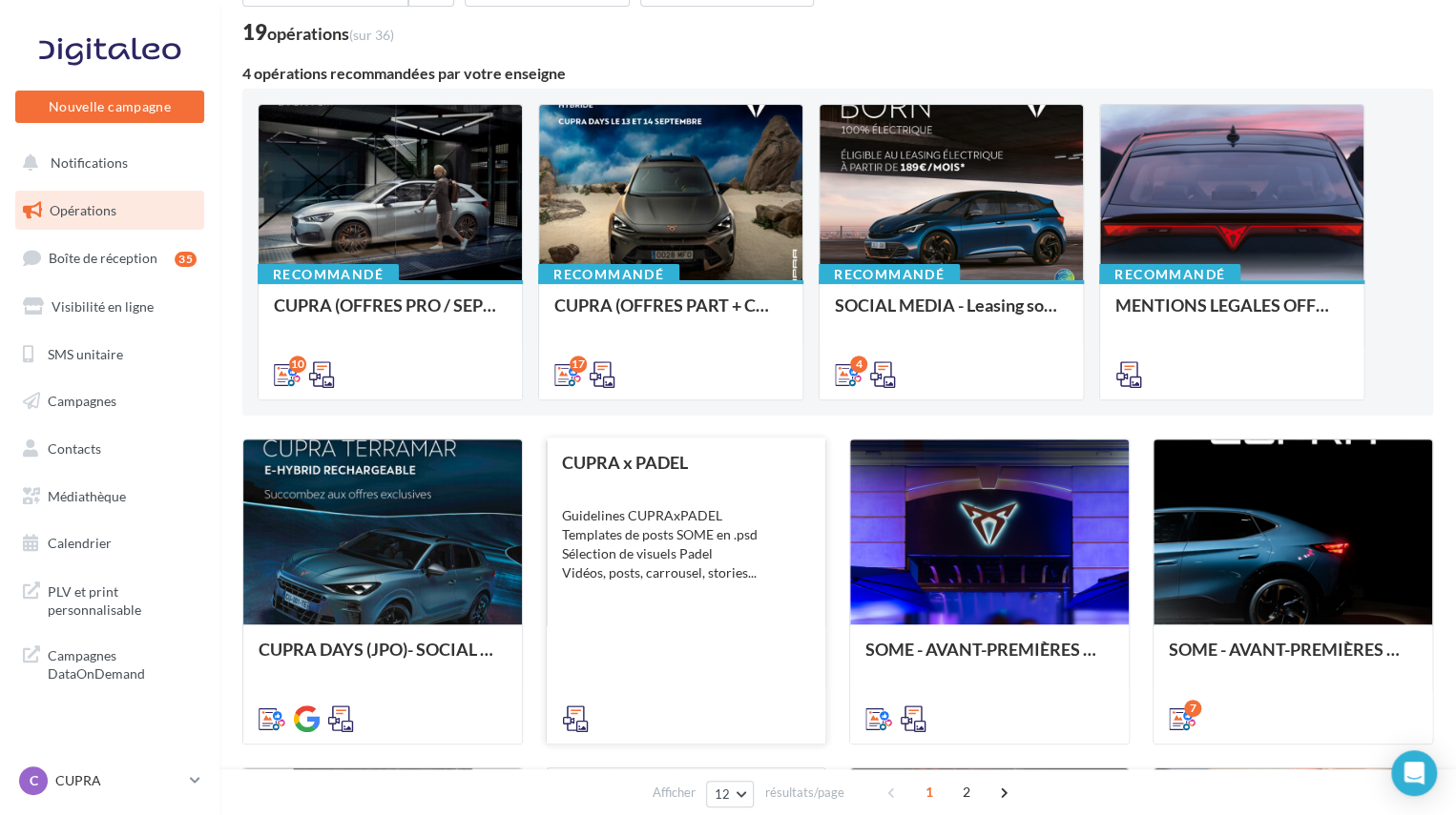
scroll to position [382, 0]
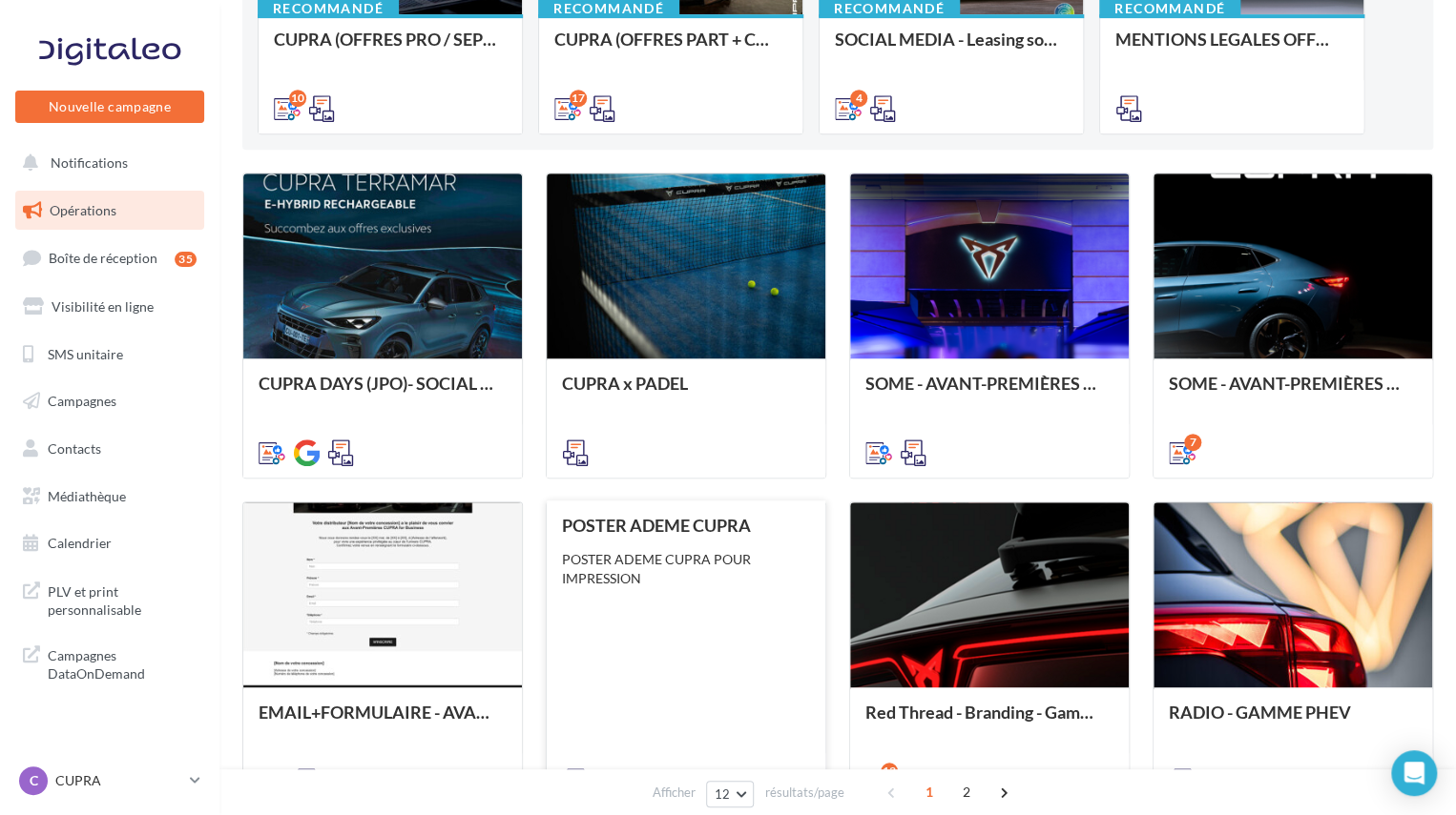
click at [643, 584] on div "POSTER ADEME CUPRA POUR IMPRESSION" at bounding box center [686, 570] width 248 height 38
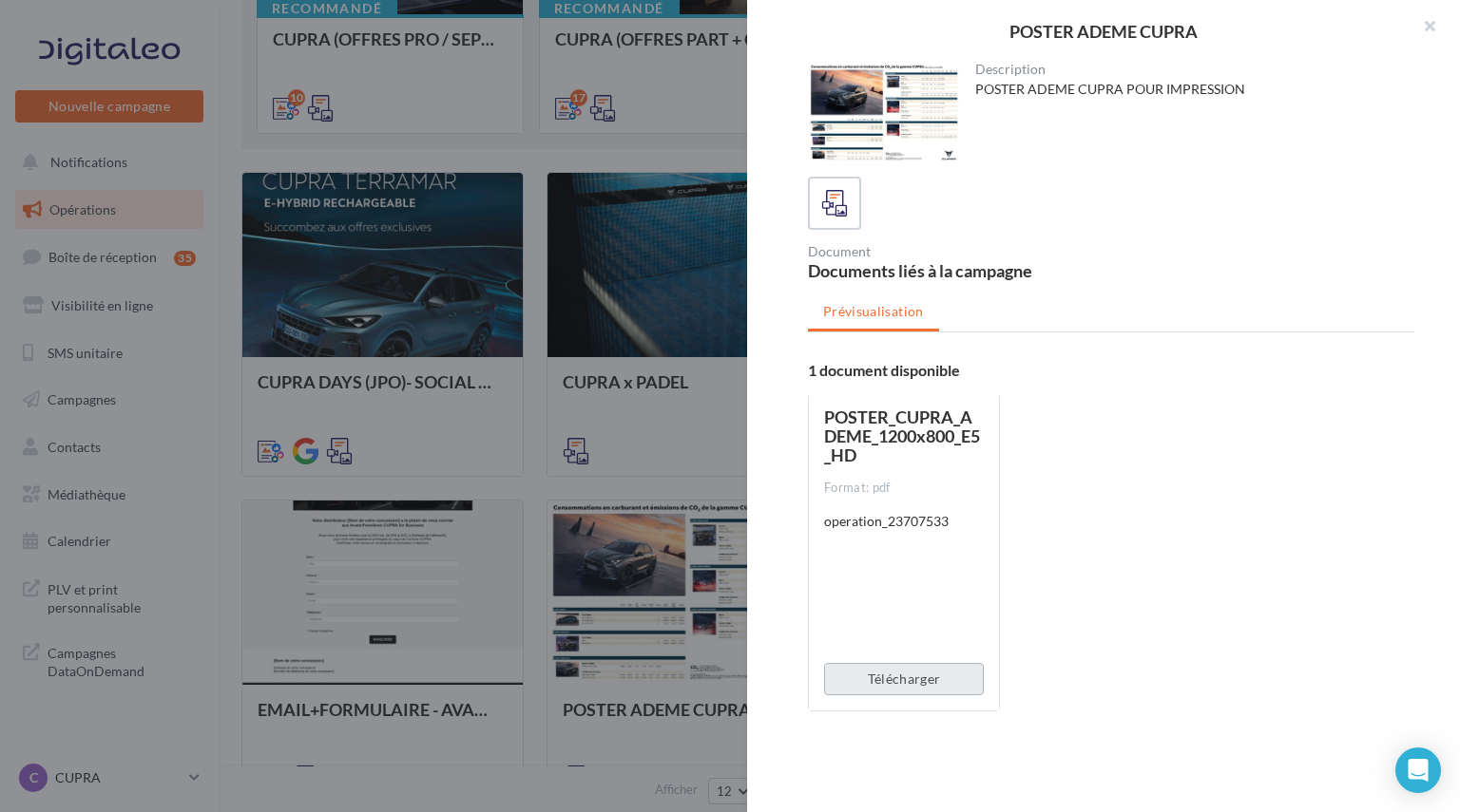
click at [897, 682] on button "Télécharger" at bounding box center [903, 679] width 160 height 32
click at [917, 680] on button "Télécharger" at bounding box center [903, 679] width 160 height 32
click at [910, 671] on button "Télécharger" at bounding box center [903, 679] width 160 height 32
click at [878, 436] on span "POSTER_CUPRA_ADEME_1200x800_E5_HD" at bounding box center [901, 437] width 156 height 59
click at [905, 701] on div "Télécharger" at bounding box center [904, 679] width 190 height 63
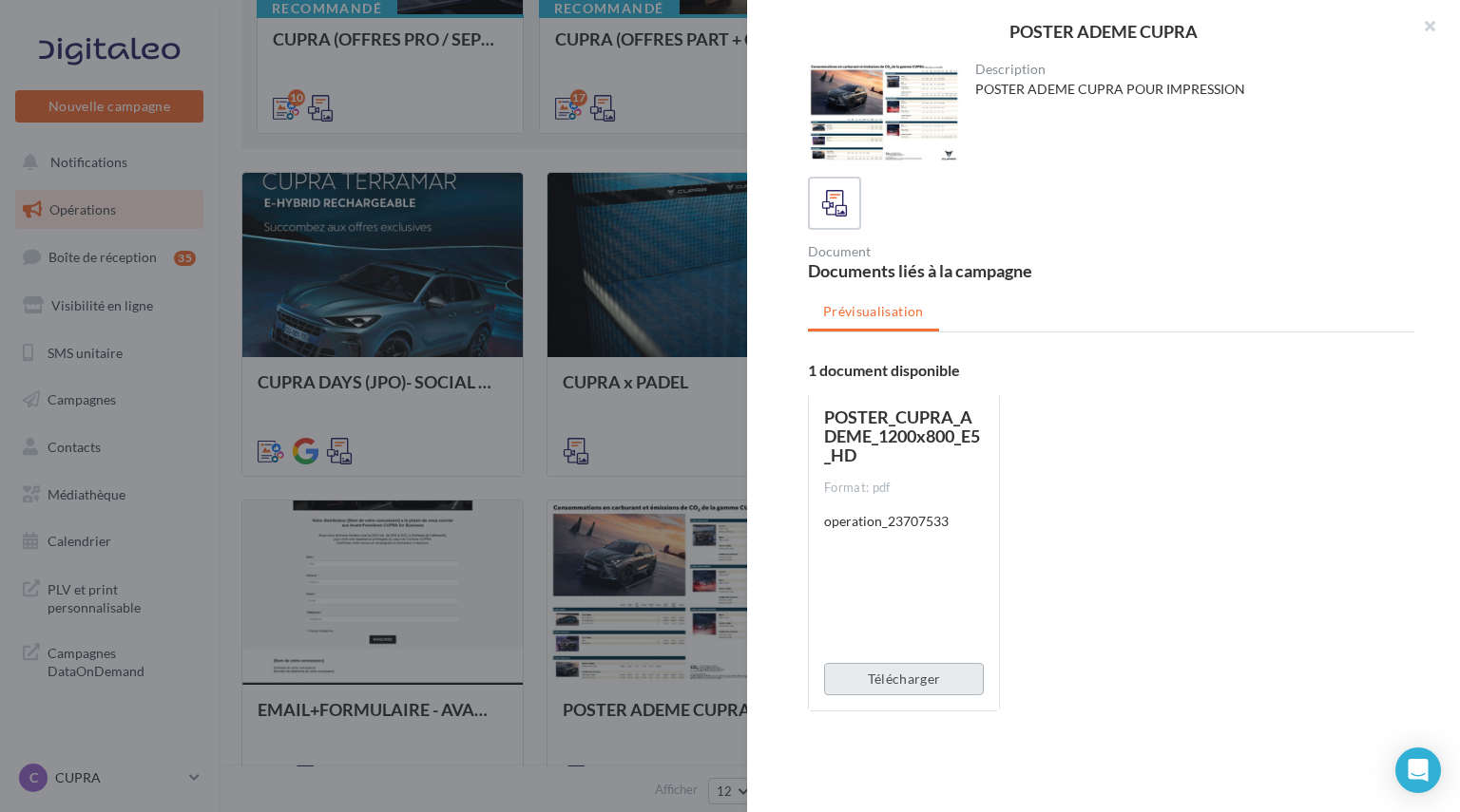
click at [904, 679] on button "Télécharger" at bounding box center [903, 679] width 160 height 32
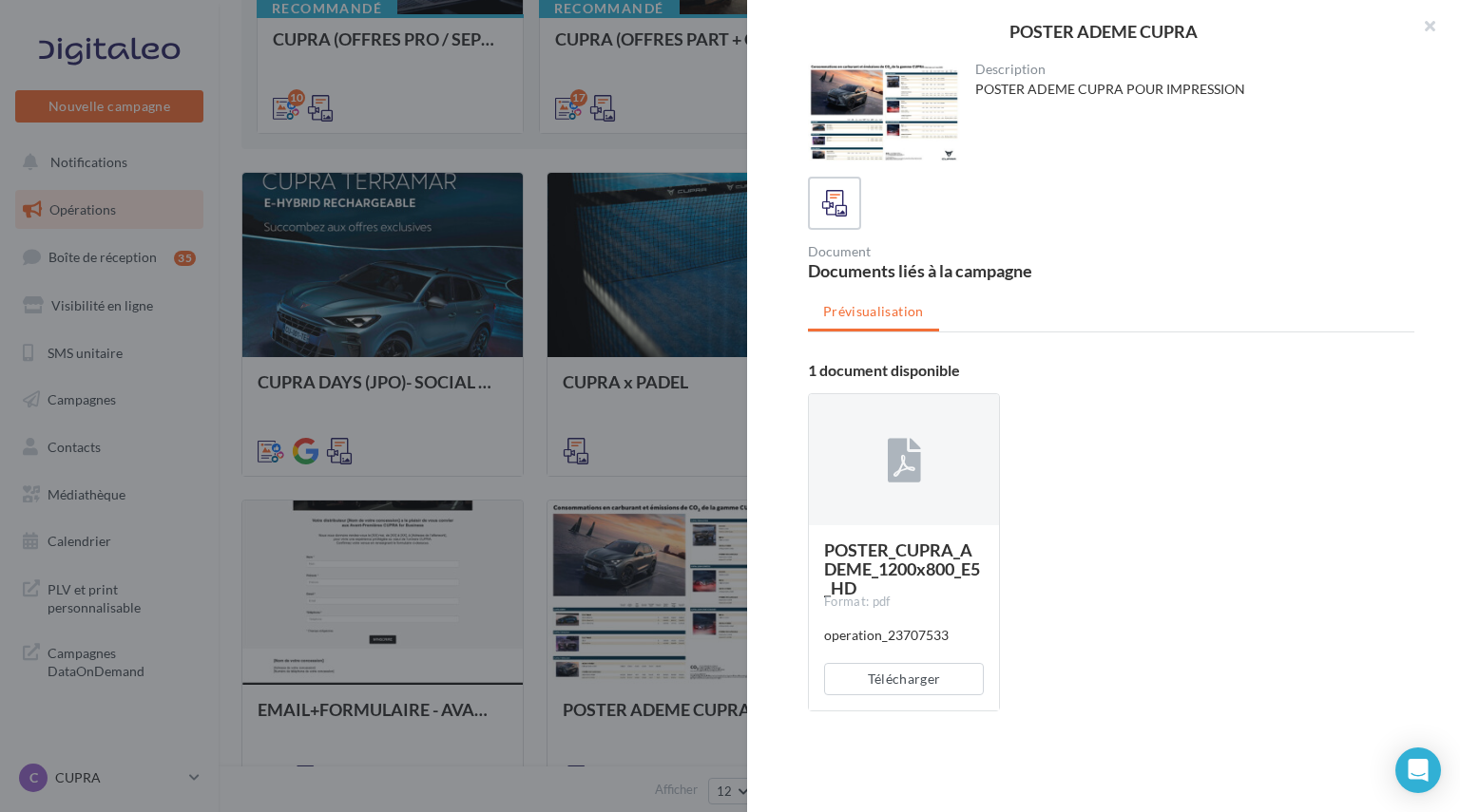
drag, startPoint x: 1108, startPoint y: 661, endPoint x: 1058, endPoint y: 659, distance: 50.0
click at [1108, 661] on div "POSTER_CUPRA_ADEME_1200x800_E5_HD Format: pdf operation_23707533 Télécharger" at bounding box center [1119, 560] width 622 height 364
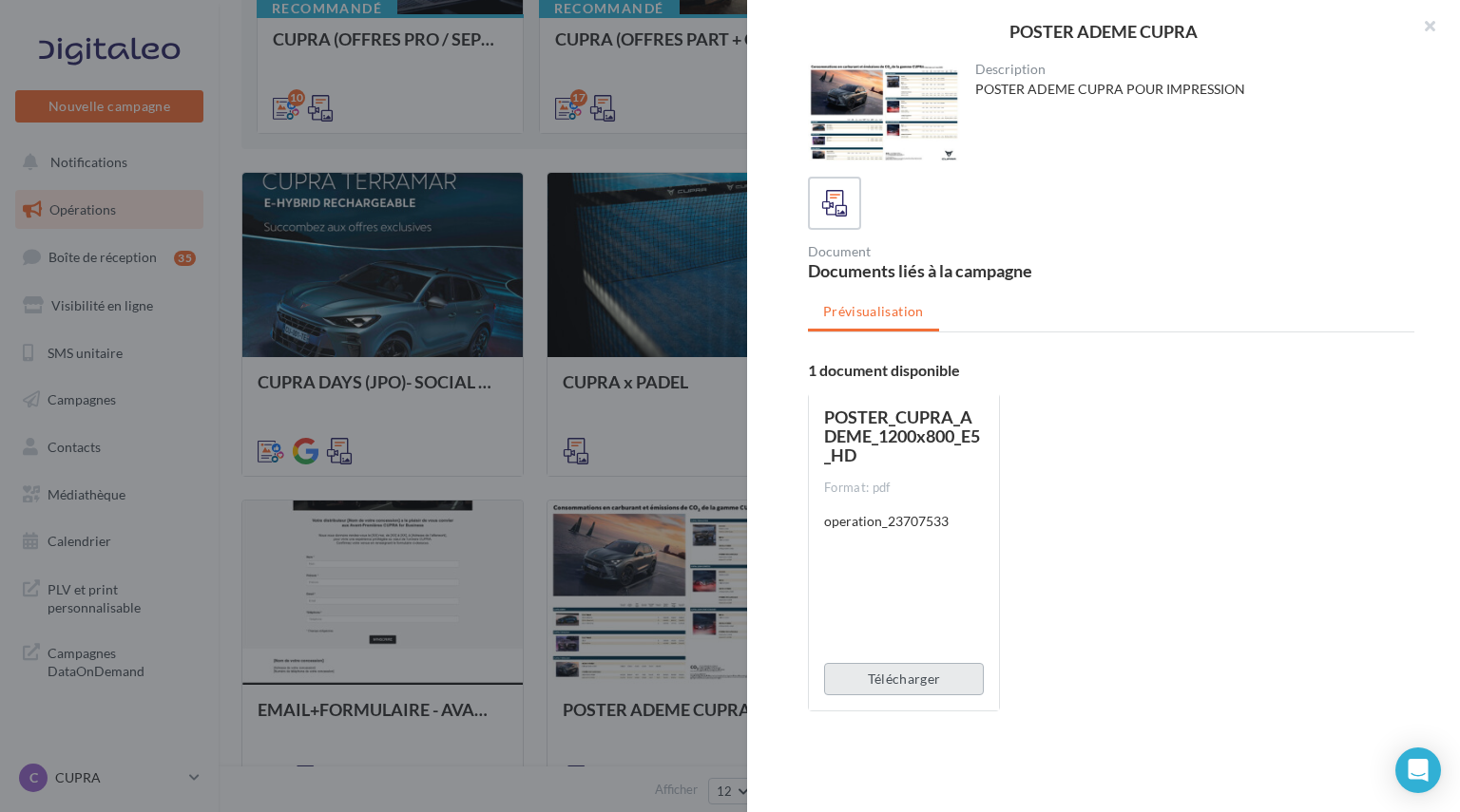
click at [882, 681] on button "Télécharger" at bounding box center [903, 679] width 160 height 32
drag, startPoint x: 882, startPoint y: 681, endPoint x: 848, endPoint y: 673, distance: 34.9
click at [848, 673] on button "Télécharger" at bounding box center [903, 679] width 160 height 32
click at [887, 434] on span "POSTER_CUPRA_ADEME_1200x800_E5_HD" at bounding box center [901, 437] width 156 height 59
click at [915, 433] on span "POSTER_CUPRA_ADEME_1200x800_E5_HD" at bounding box center [901, 437] width 156 height 59
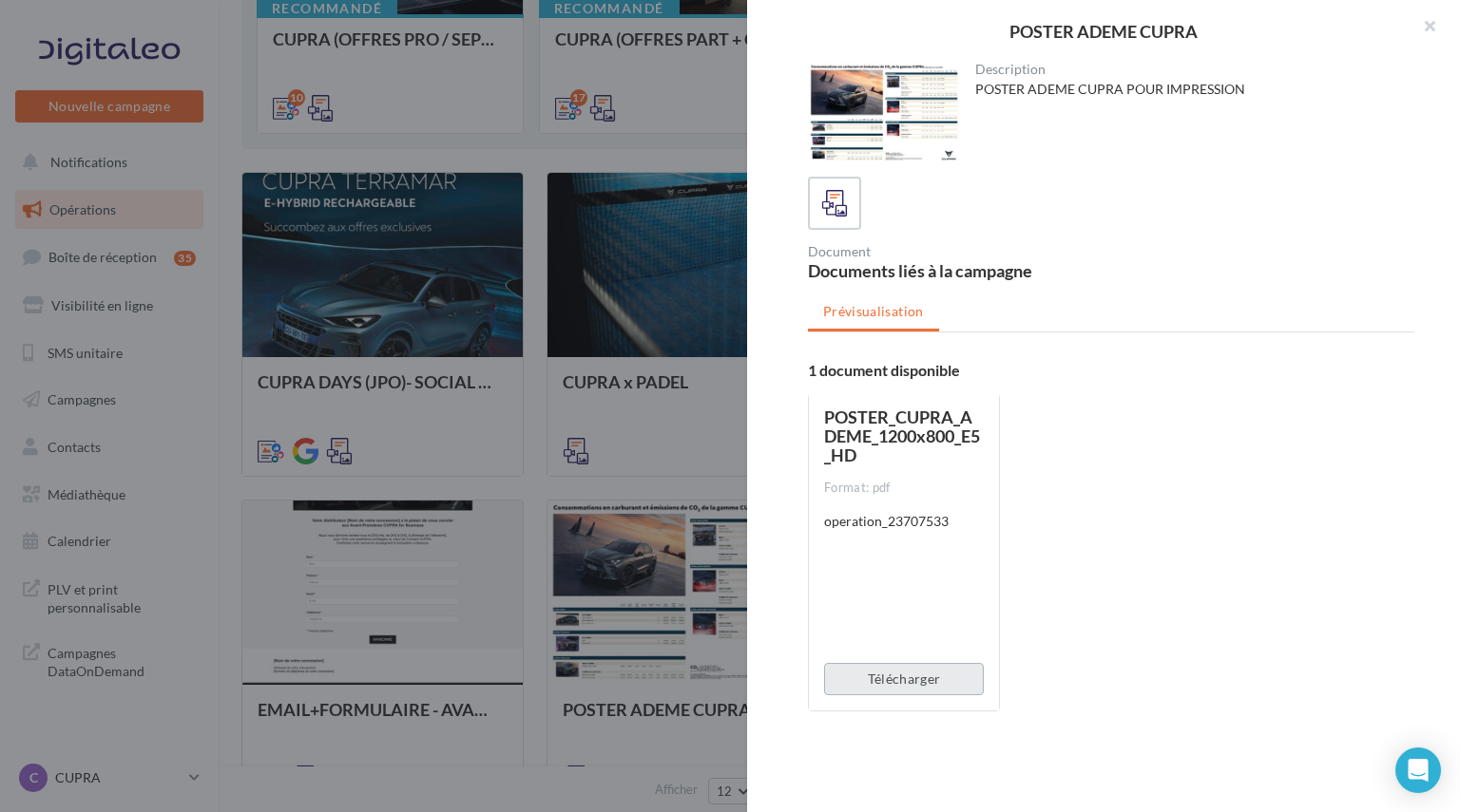
click at [910, 687] on button "Télécharger" at bounding box center [903, 679] width 160 height 32
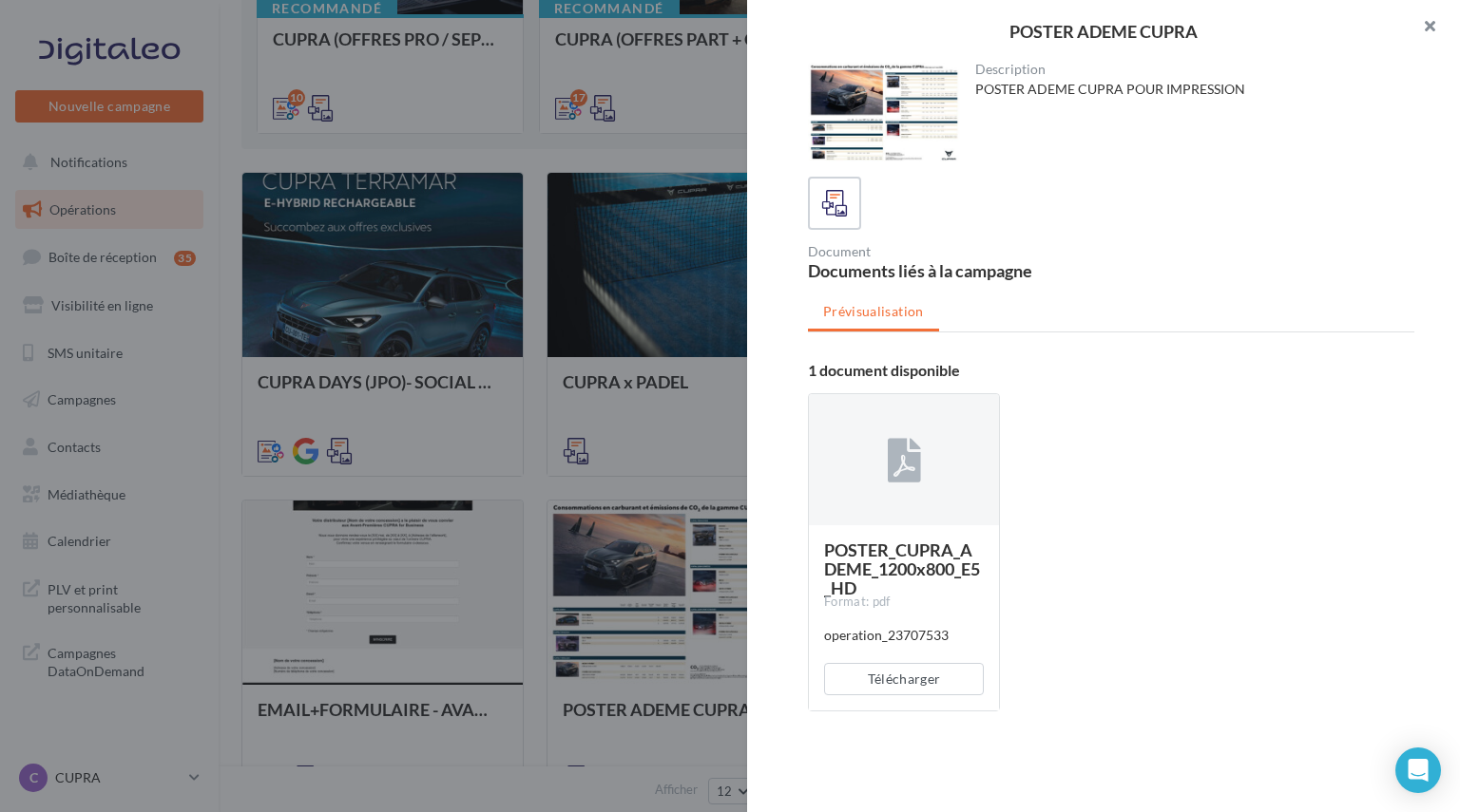
click at [1417, 22] on button "button" at bounding box center [1422, 29] width 76 height 57
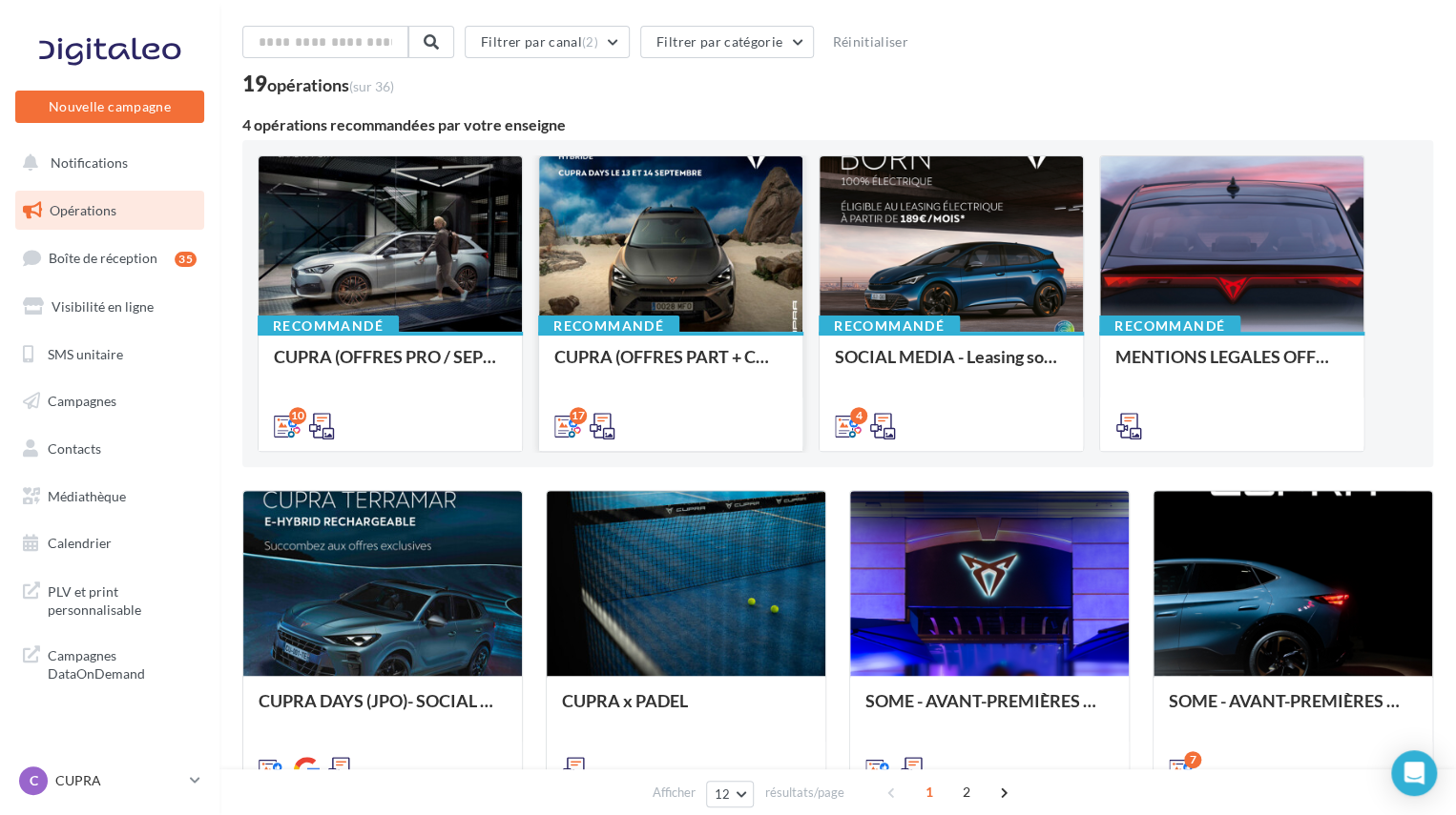
scroll to position [0, 0]
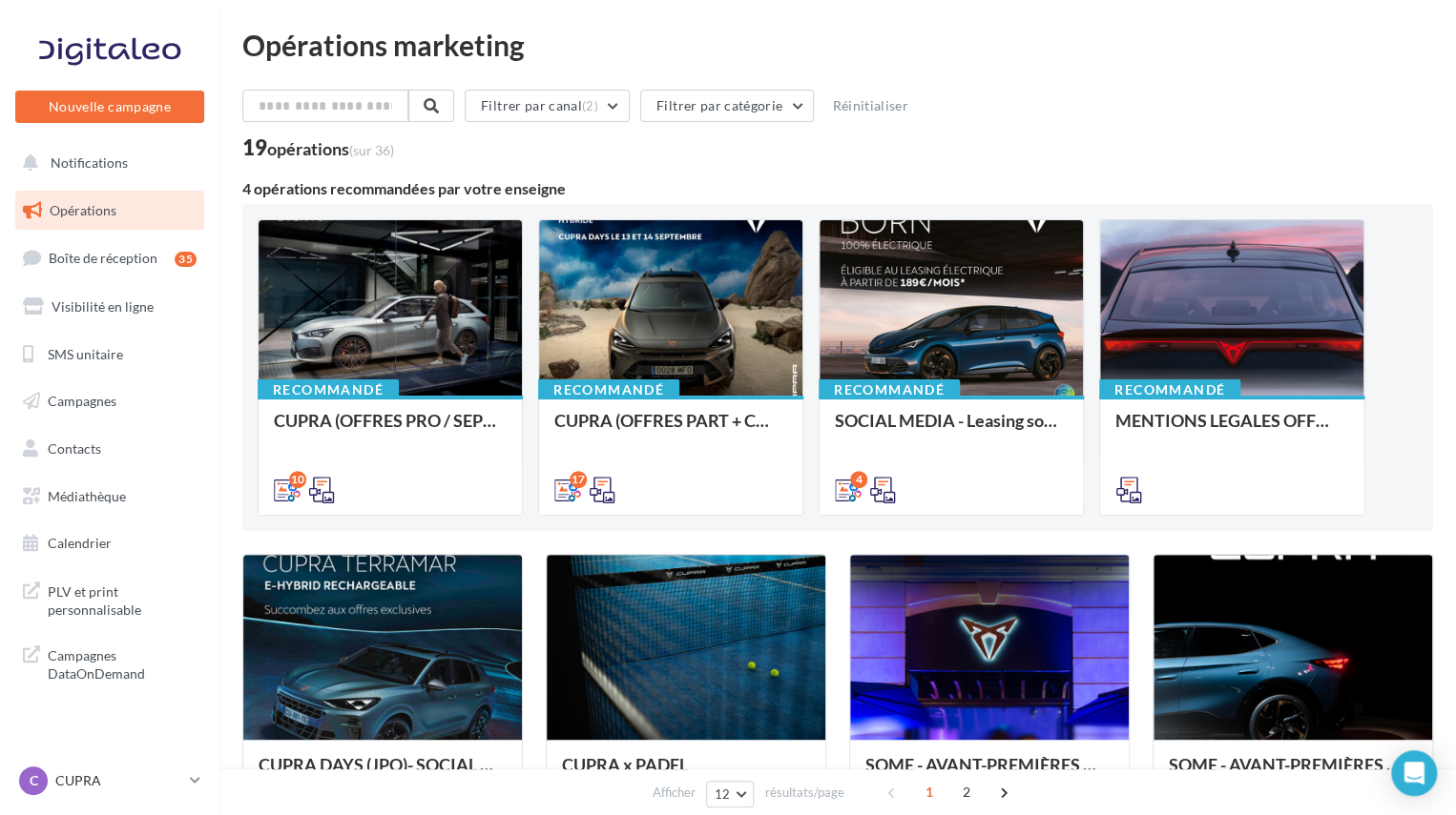
click at [1267, 117] on div "Filtrer par canal (2) Filtrer par catégorie Réinitialiser" at bounding box center [837, 110] width 1190 height 40
